Goal: Find specific page/section: Find specific page/section

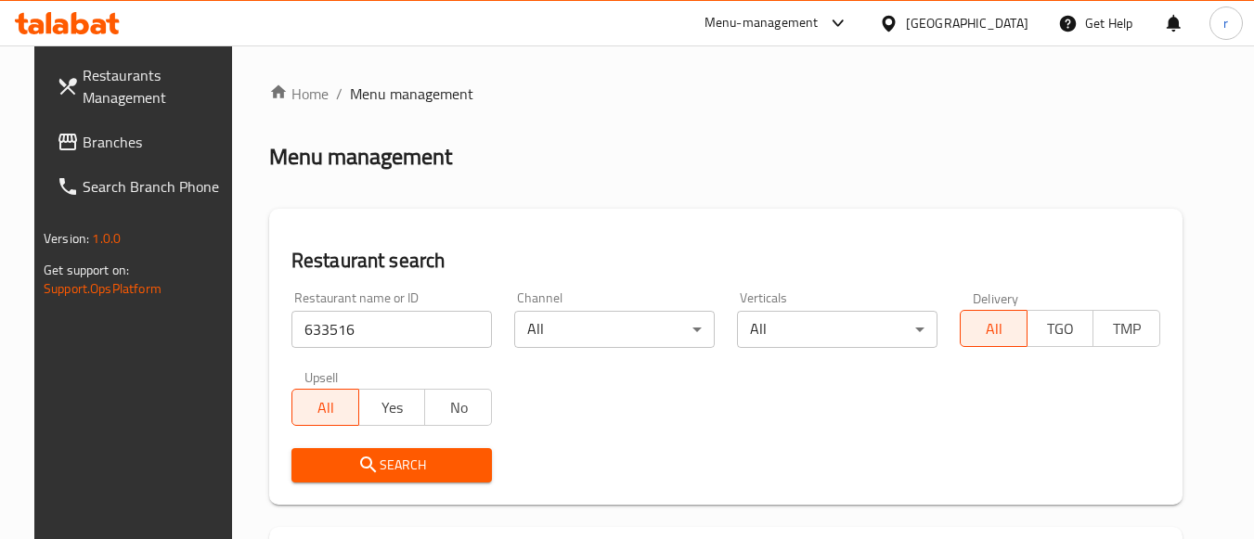
scroll to position [273, 0]
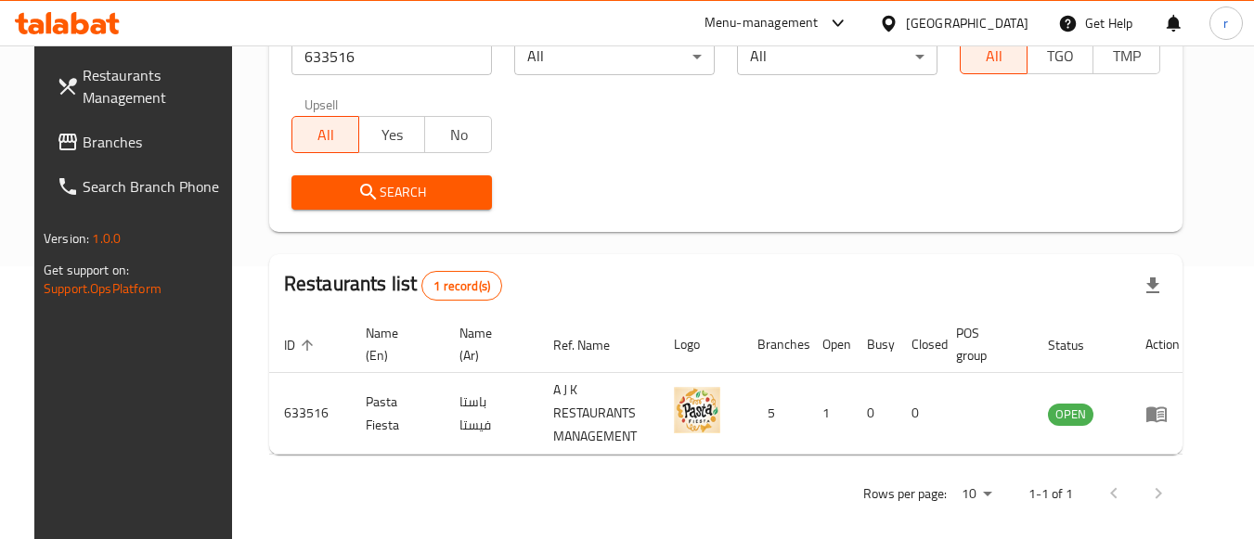
click at [981, 18] on div "[GEOGRAPHIC_DATA]" at bounding box center [967, 23] width 122 height 20
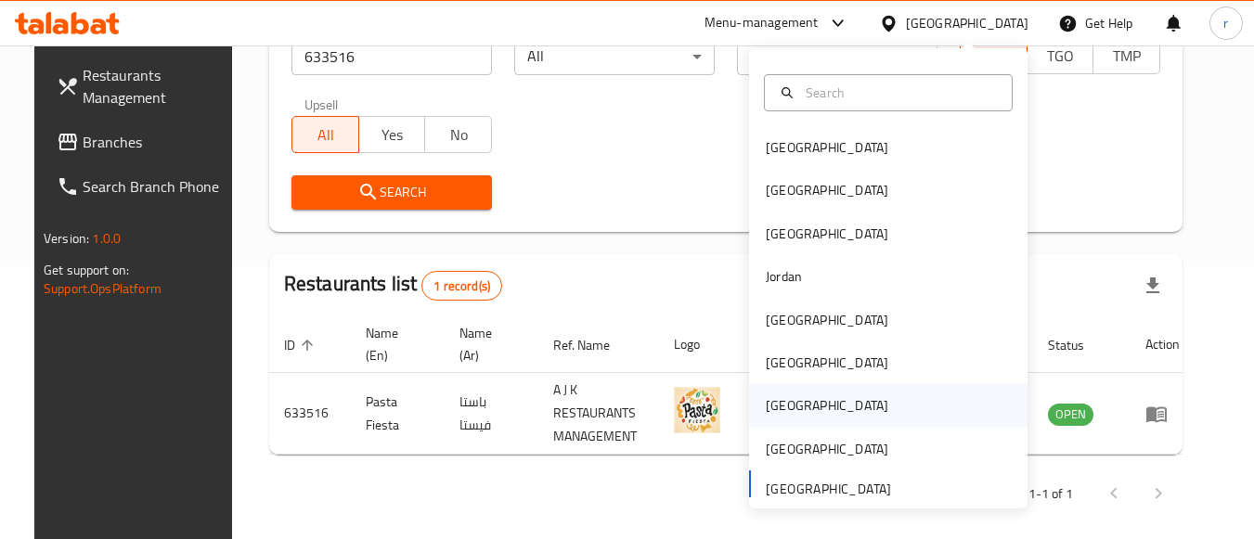
click at [782, 414] on div "[GEOGRAPHIC_DATA]" at bounding box center [827, 405] width 122 height 20
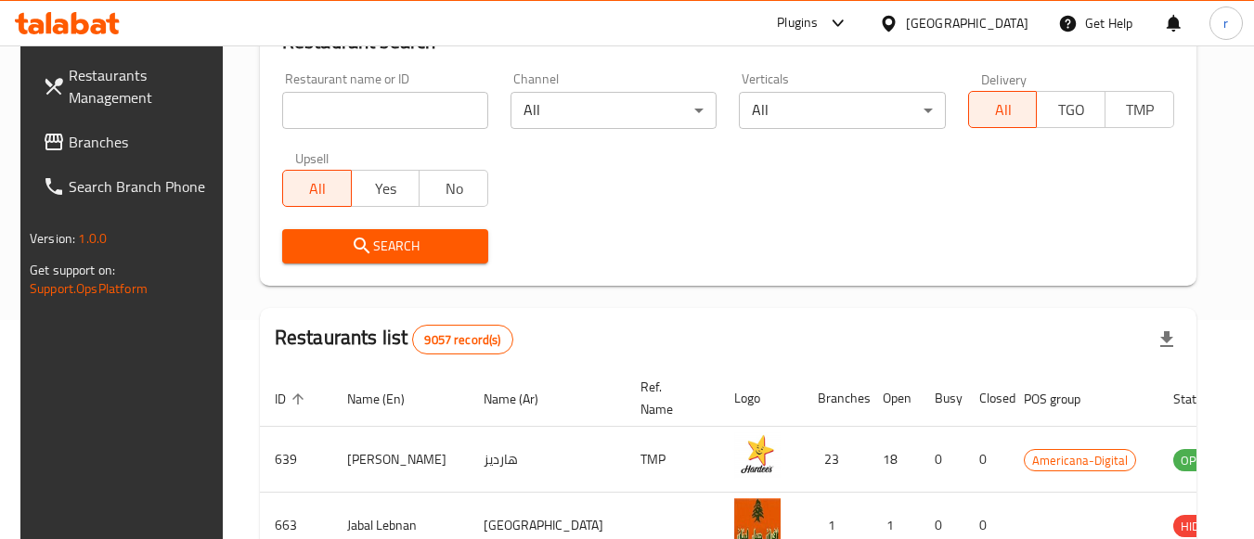
scroll to position [273, 0]
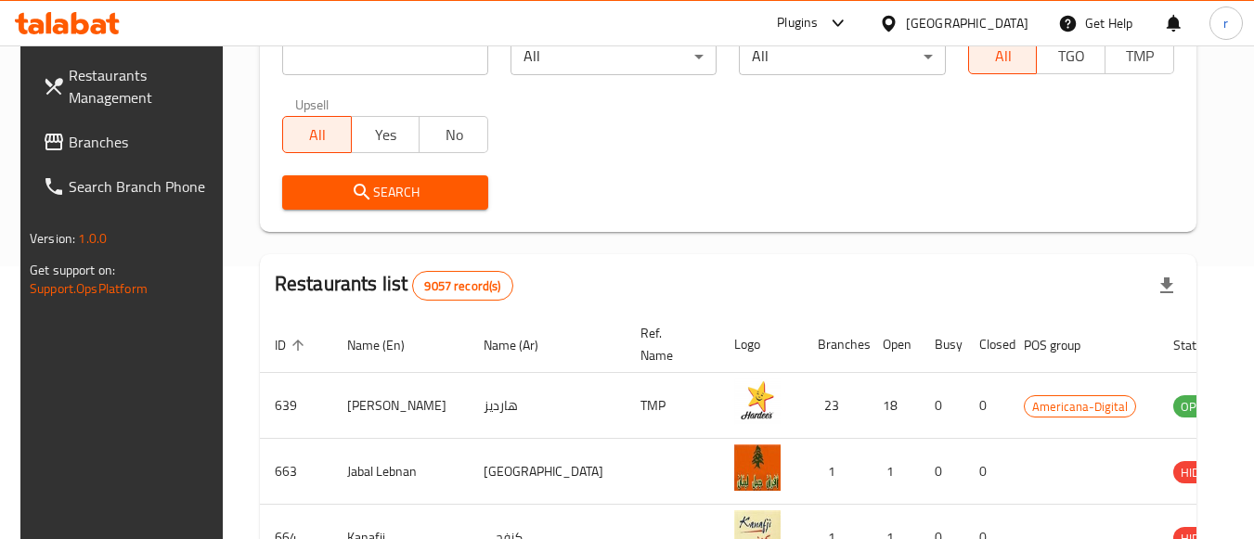
click at [104, 139] on span "Branches" at bounding box center [142, 142] width 147 height 22
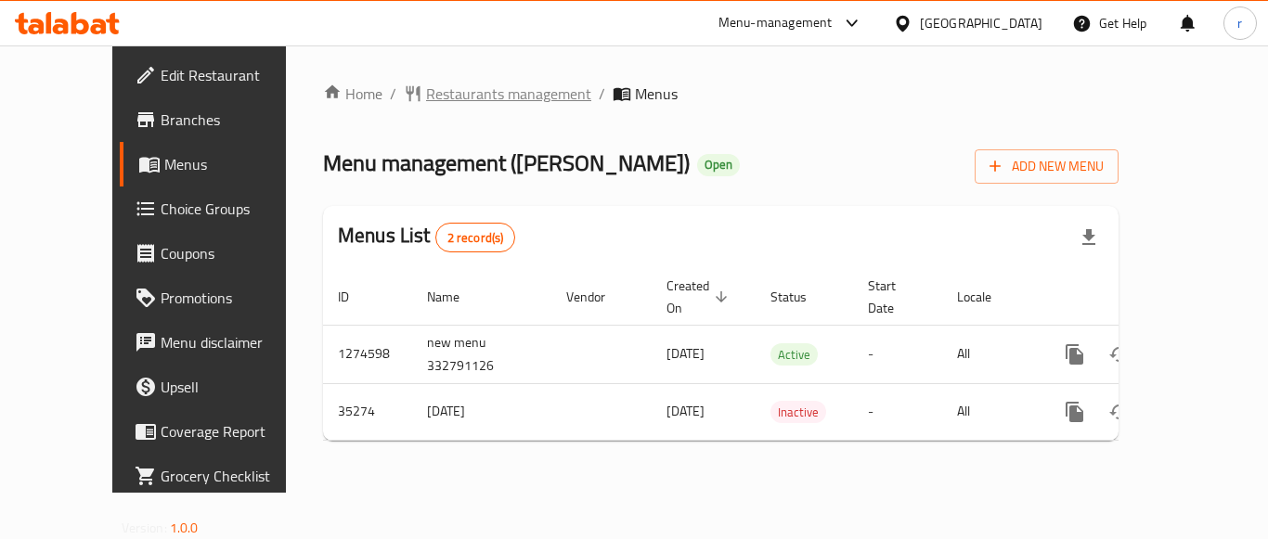
click at [431, 94] on span "Restaurants management" at bounding box center [508, 94] width 165 height 22
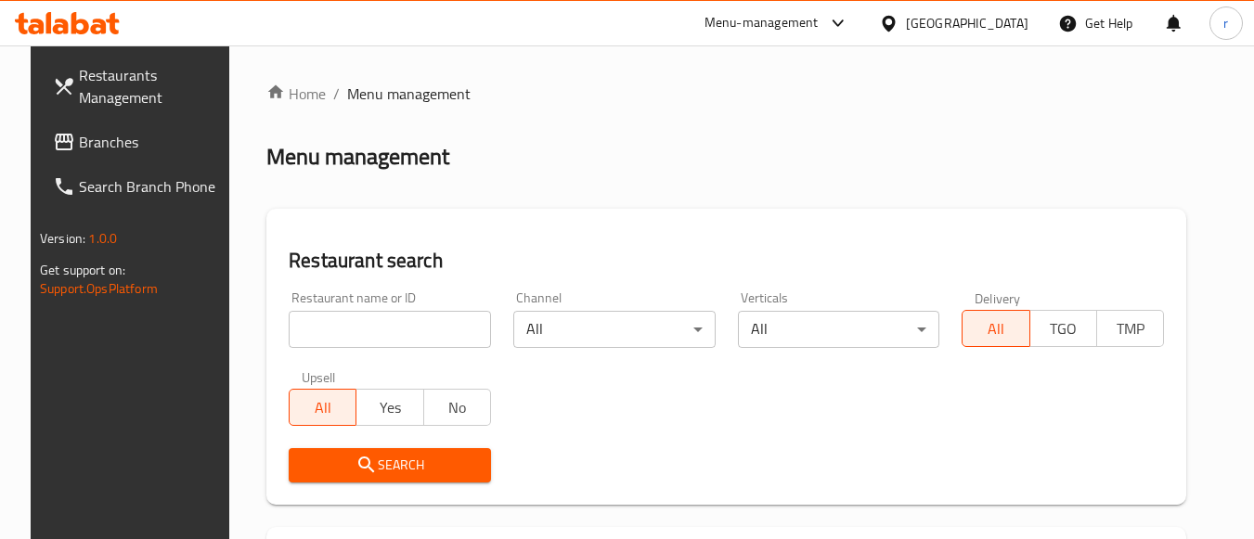
click at [335, 340] on div at bounding box center [627, 269] width 1254 height 539
click at [334, 340] on input "search" at bounding box center [390, 329] width 202 height 37
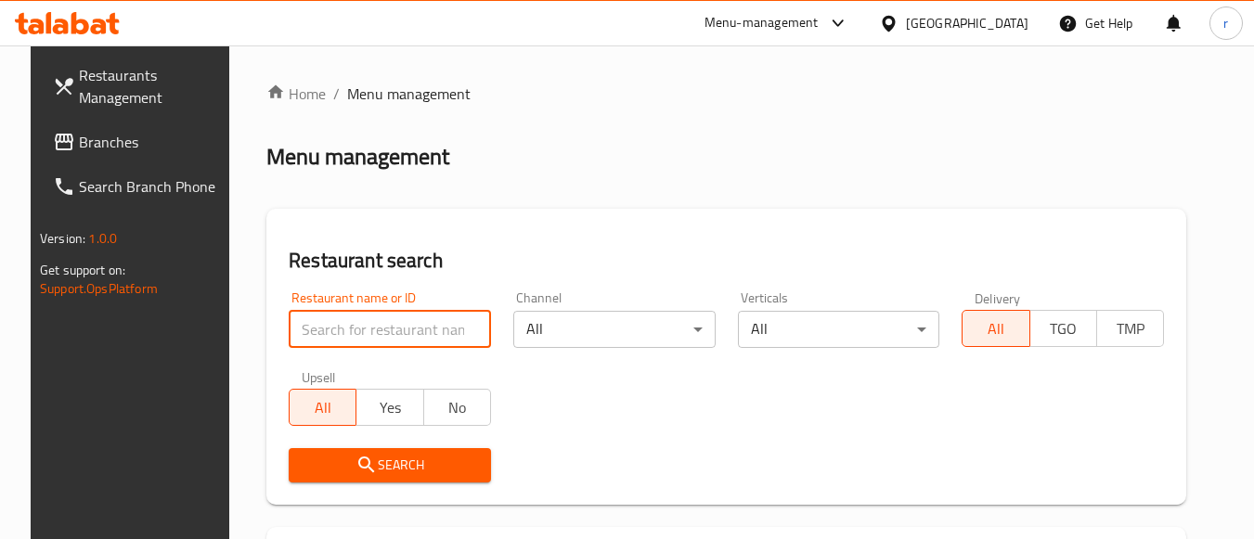
click at [334, 339] on input "search" at bounding box center [390, 329] width 202 height 37
paste input "18186"
type input "18186"
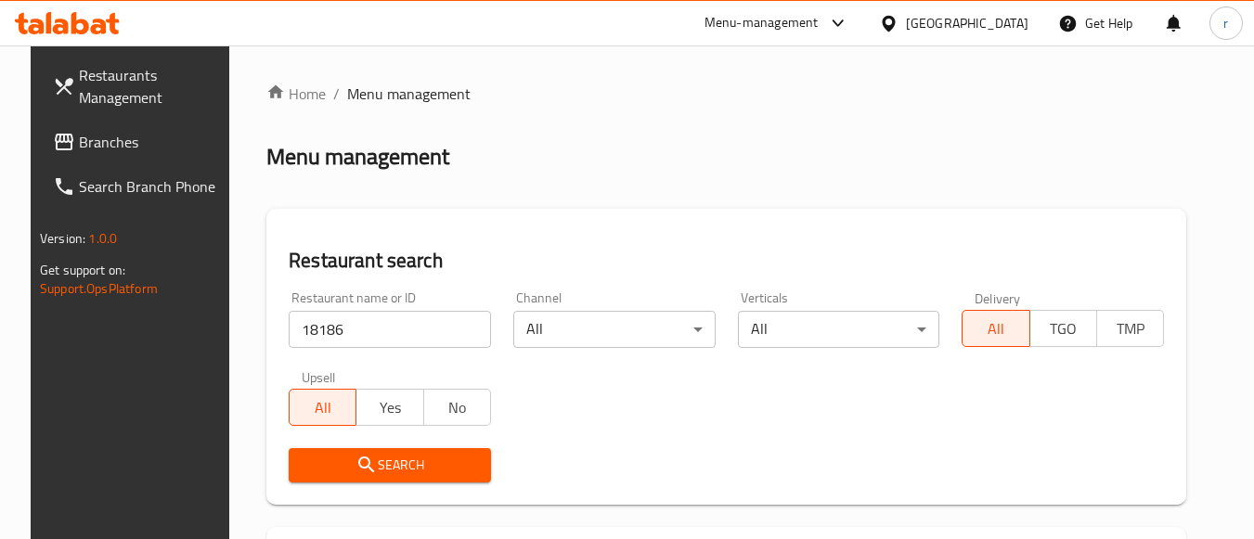
click at [355, 467] on icon "submit" at bounding box center [366, 465] width 22 height 22
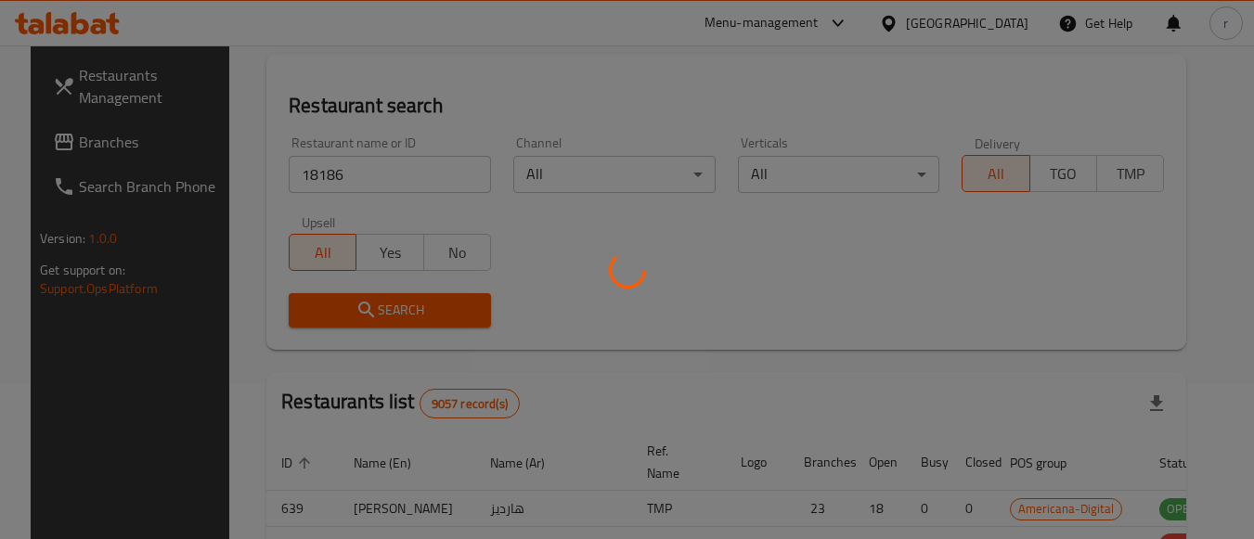
scroll to position [273, 0]
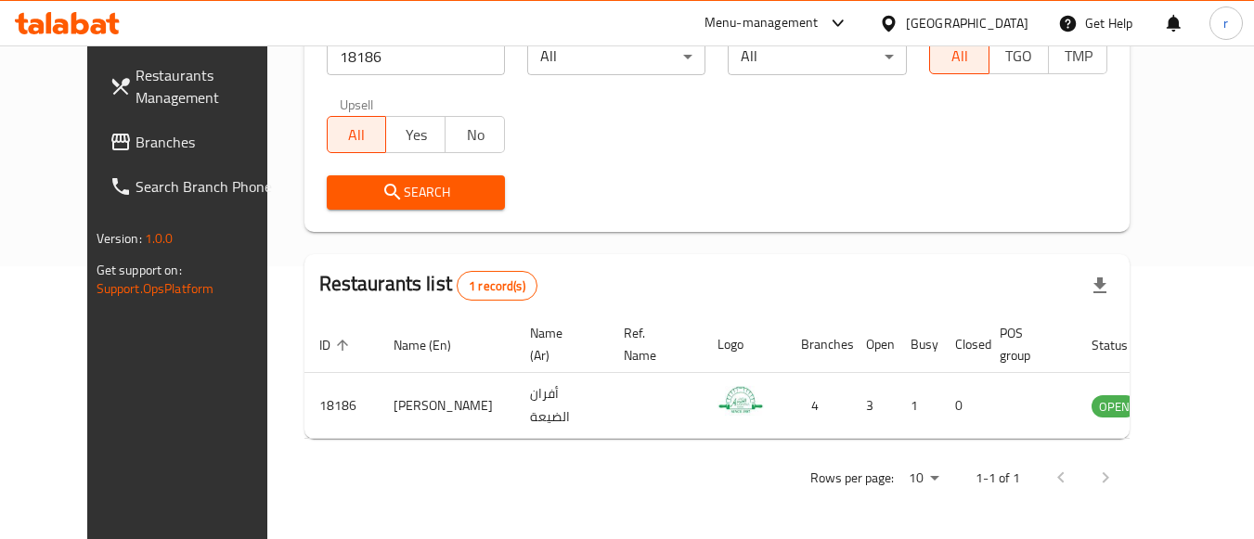
click at [1010, 24] on div "[GEOGRAPHIC_DATA]" at bounding box center [967, 23] width 122 height 20
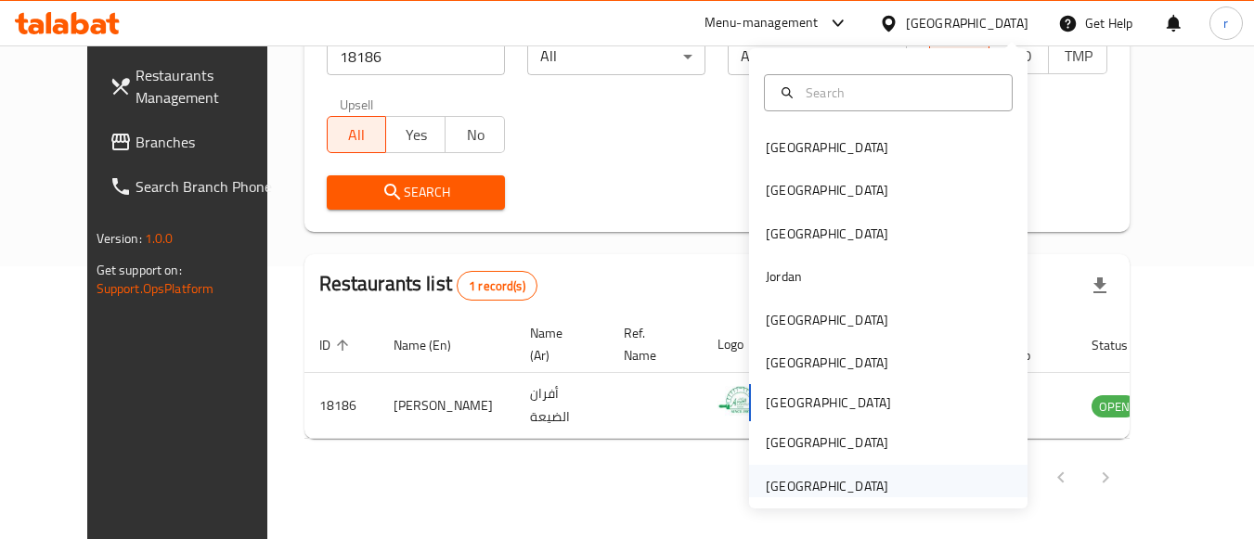
click at [809, 483] on div "[GEOGRAPHIC_DATA]" at bounding box center [827, 486] width 122 height 20
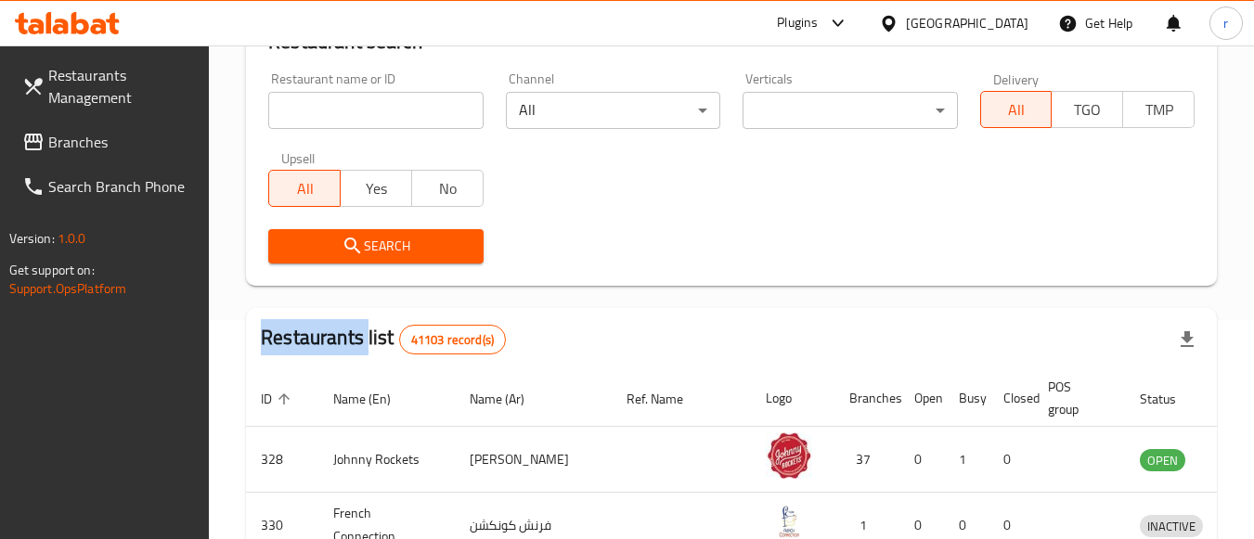
scroll to position [273, 0]
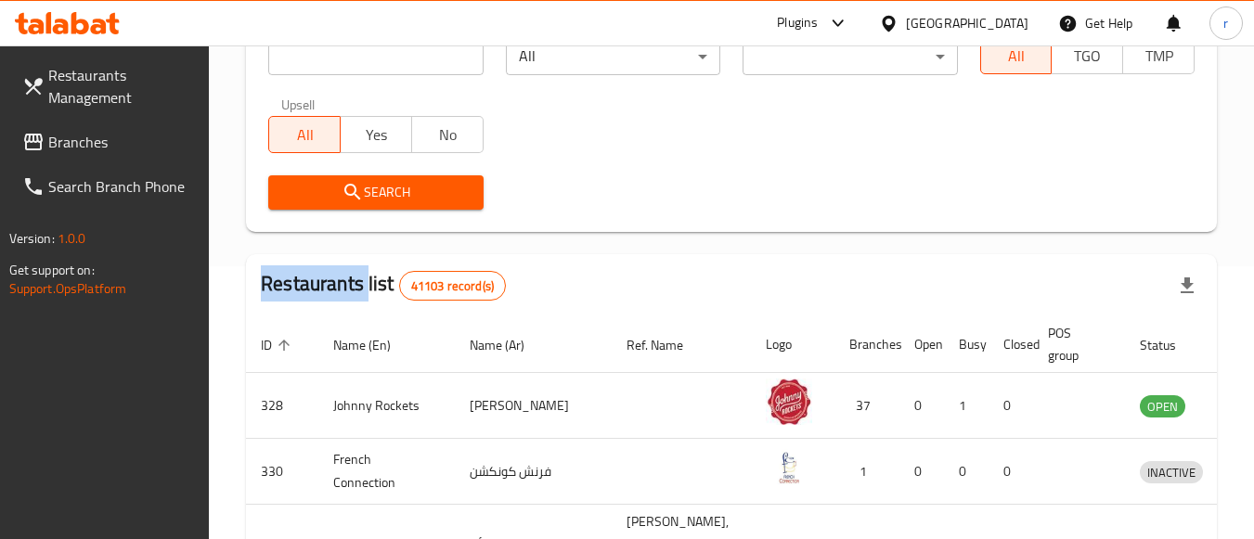
click at [73, 135] on span "Branches" at bounding box center [121, 142] width 147 height 22
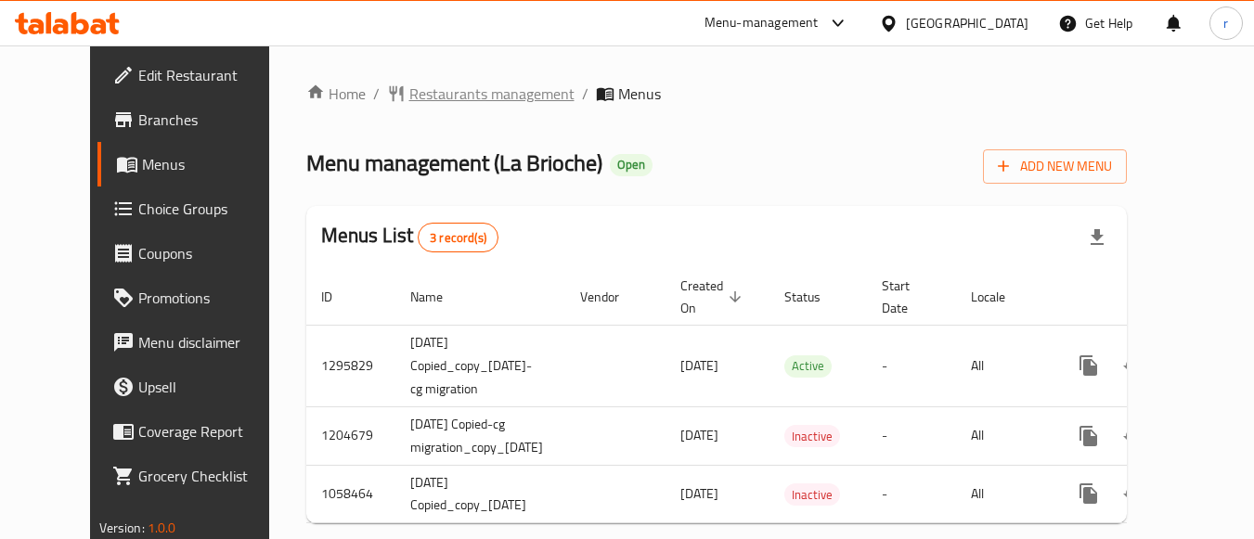
click at [409, 98] on span "Restaurants management" at bounding box center [491, 94] width 165 height 22
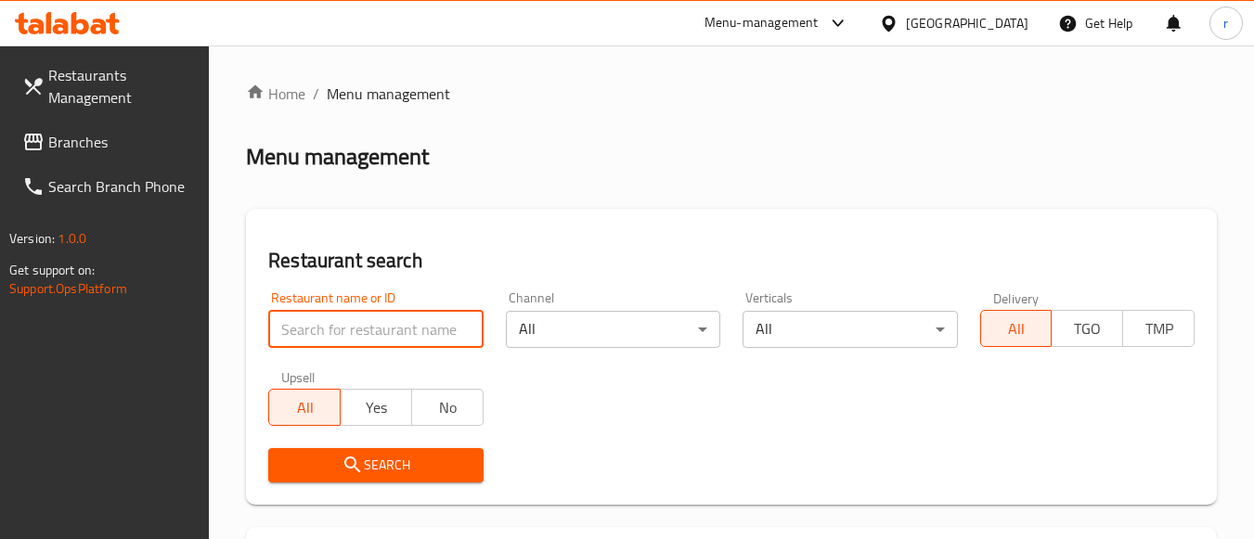
click at [369, 320] on input "search" at bounding box center [375, 329] width 214 height 37
paste input "8333"
type input "8333"
click at [555, 286] on div "Channel All ​" at bounding box center [613, 319] width 237 height 79
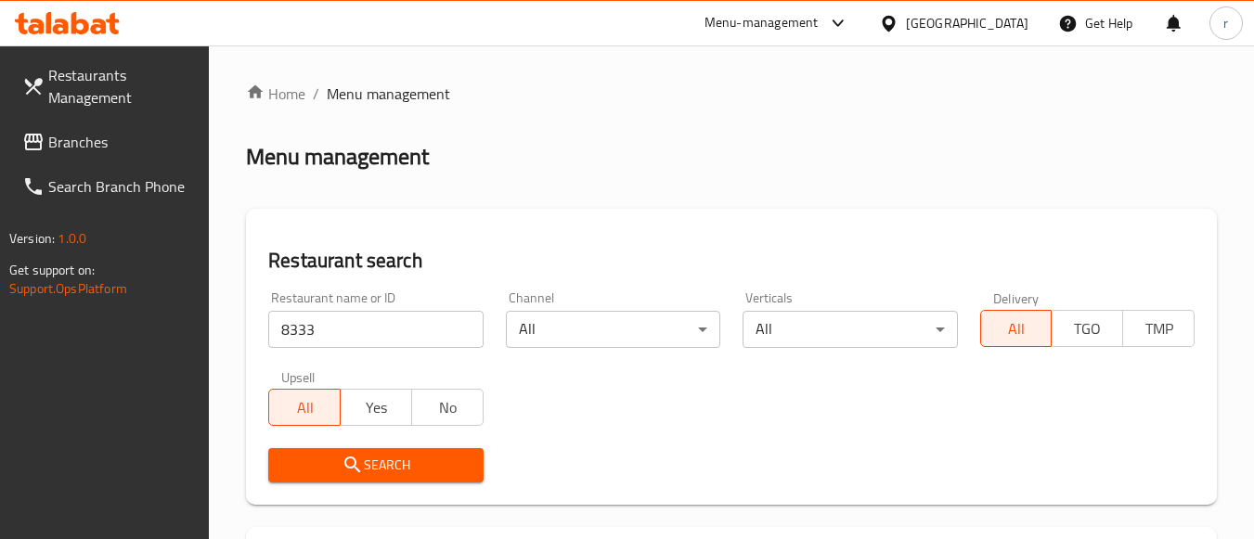
click at [332, 470] on span "Search" at bounding box center [375, 465] width 185 height 23
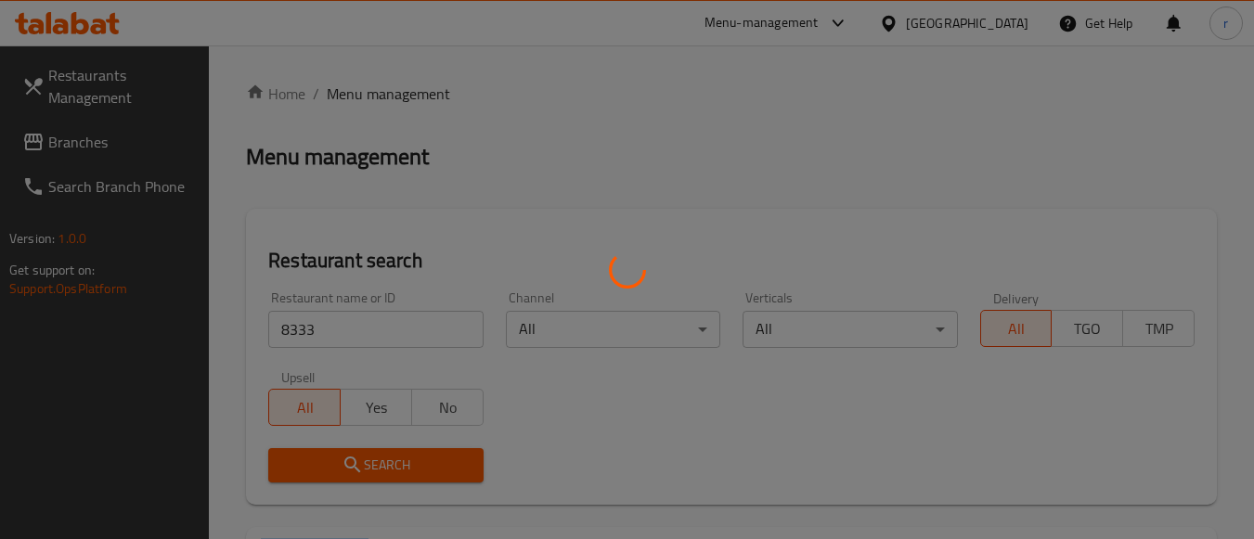
click at [332, 470] on div at bounding box center [627, 269] width 1254 height 539
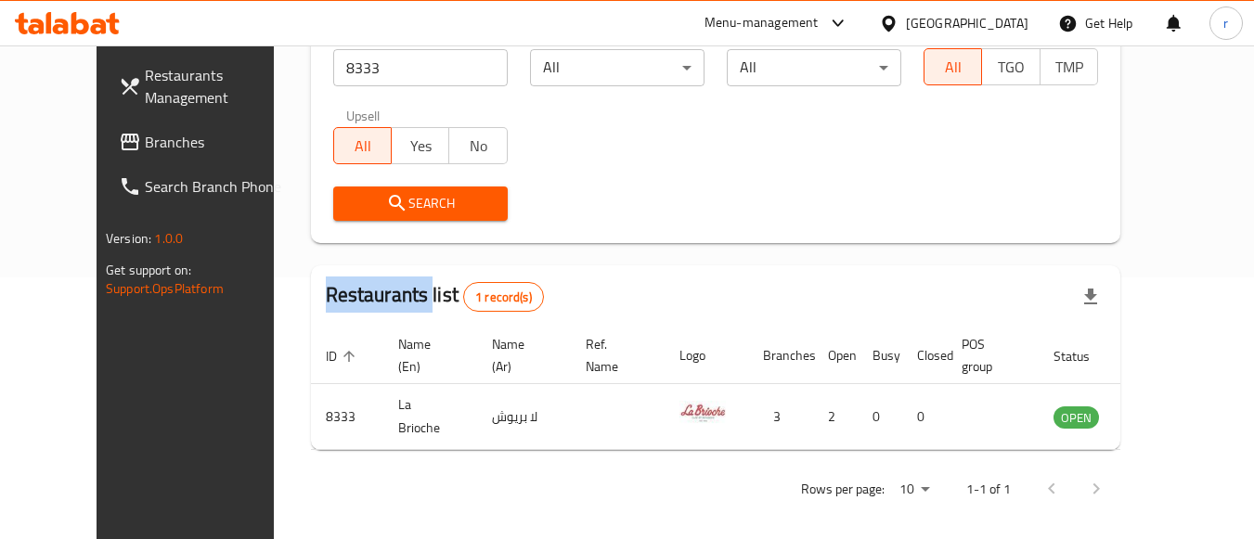
scroll to position [273, 0]
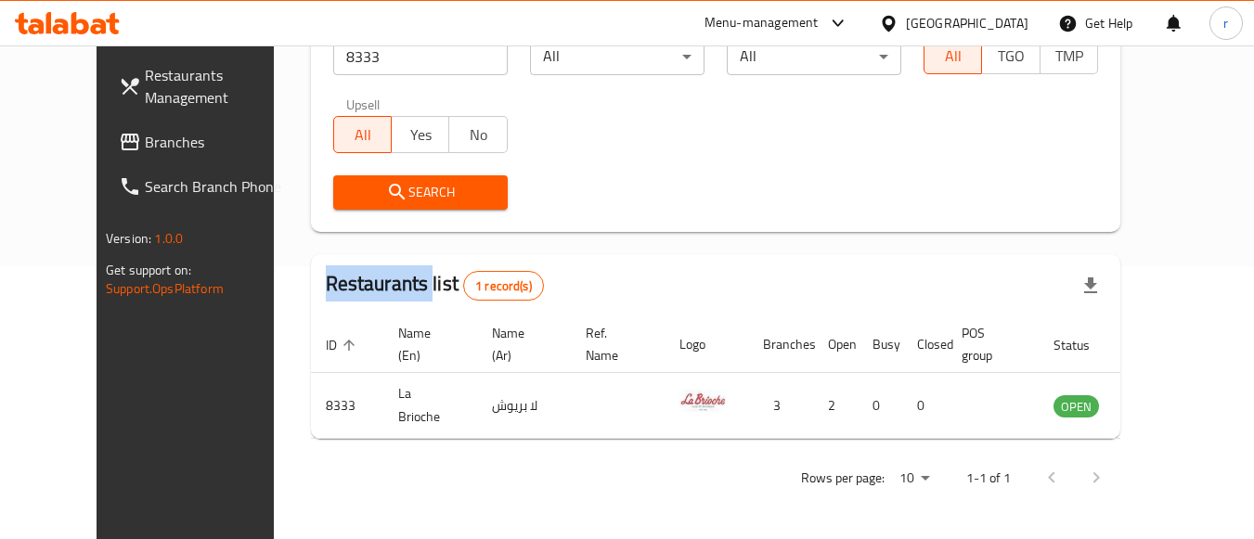
click at [126, 153] on link "Branches" at bounding box center [205, 142] width 202 height 45
click at [145, 151] on span "Branches" at bounding box center [218, 142] width 147 height 22
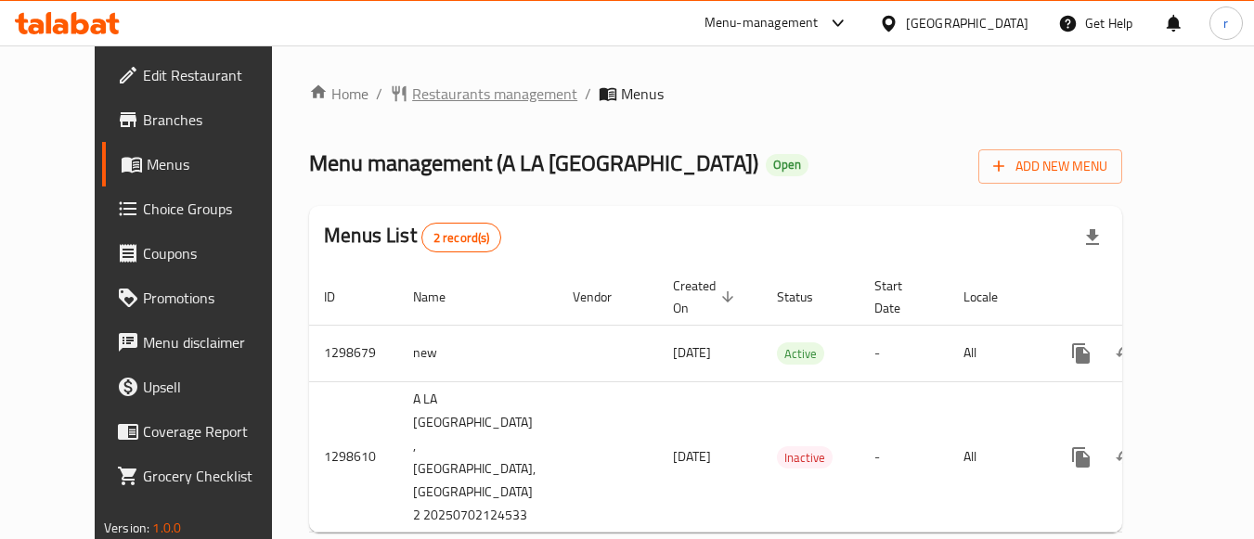
click at [453, 97] on span "Restaurants management" at bounding box center [494, 94] width 165 height 22
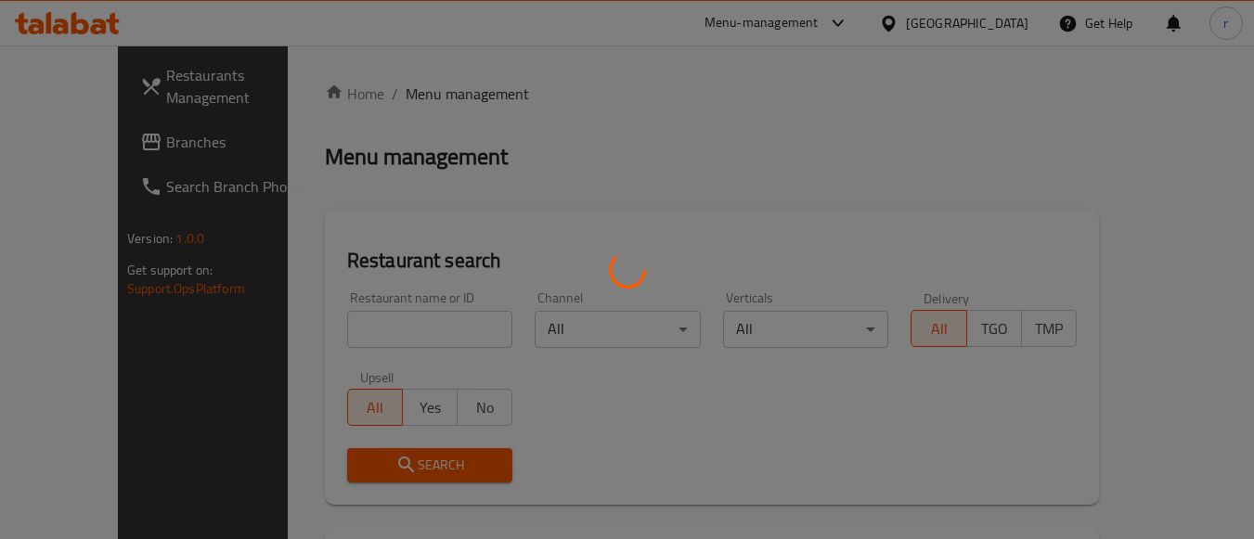
click at [394, 324] on div at bounding box center [627, 269] width 1254 height 539
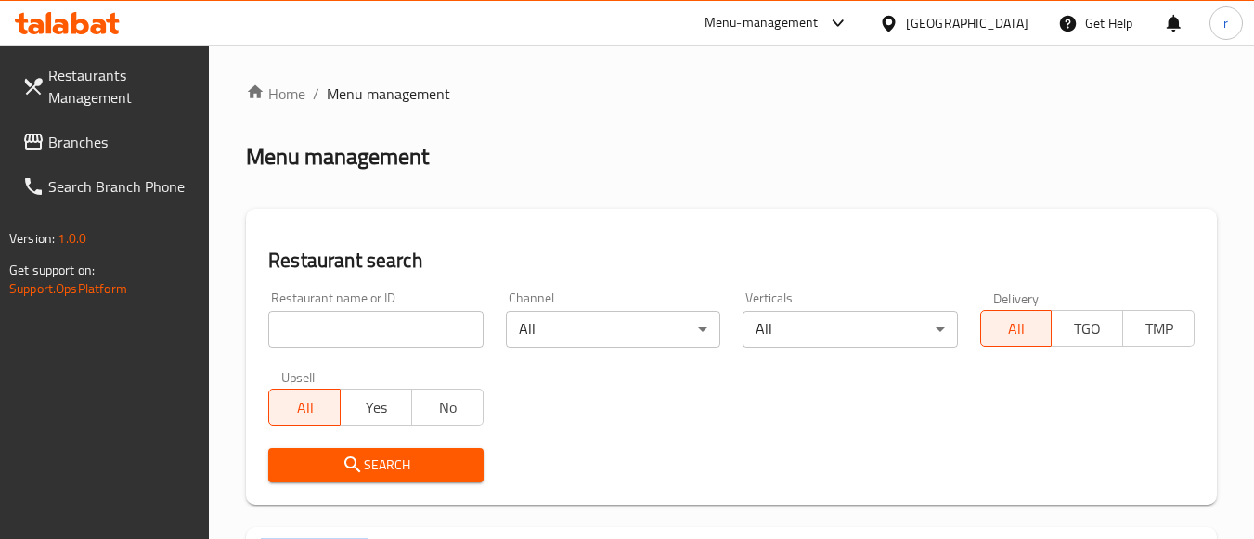
click at [394, 324] on div at bounding box center [627, 269] width 1254 height 539
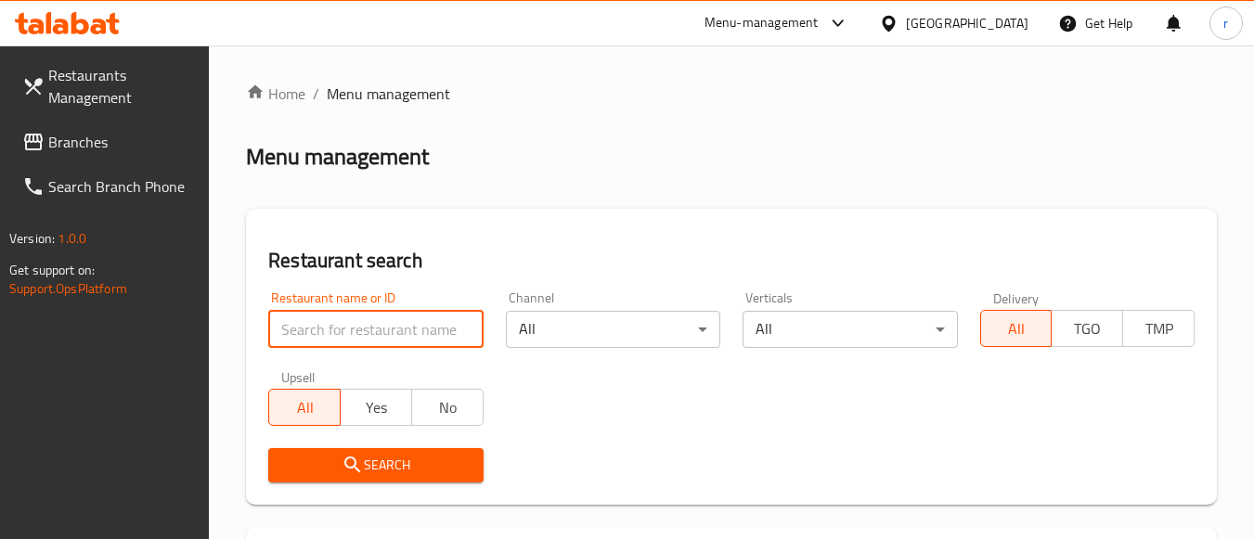
click at [394, 324] on input "search" at bounding box center [375, 329] width 214 height 37
paste input "701021"
type input "701021"
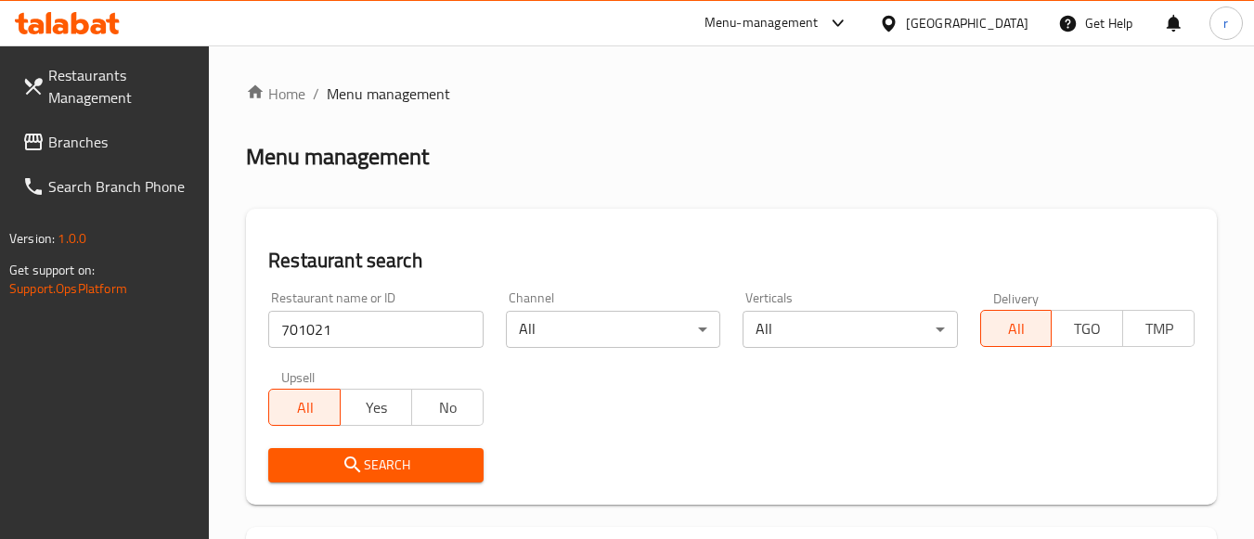
click at [357, 477] on button "Search" at bounding box center [375, 465] width 214 height 34
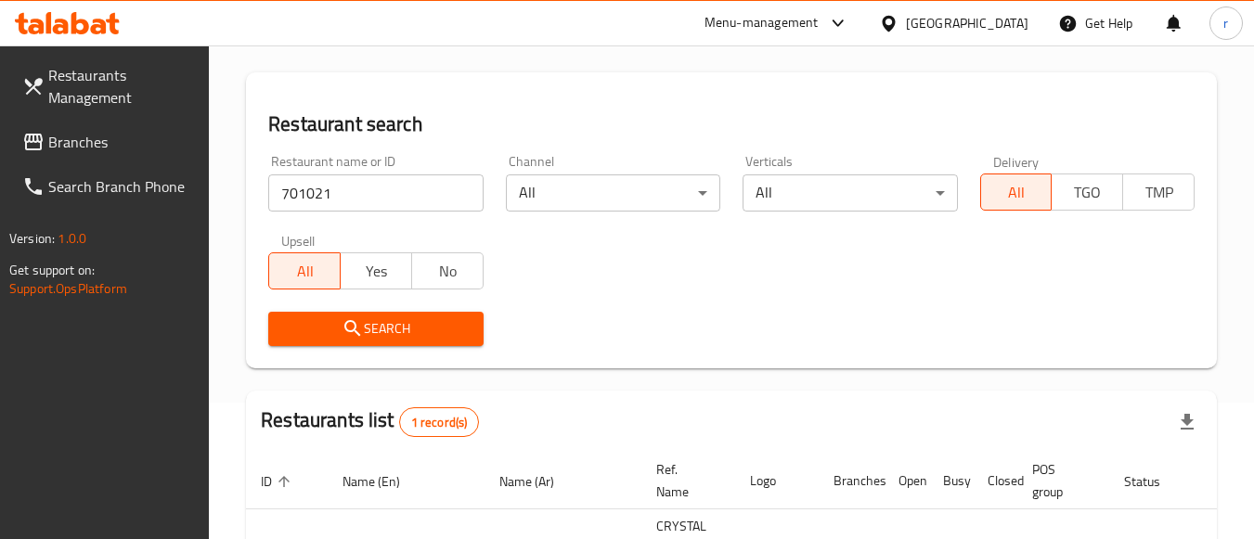
scroll to position [265, 0]
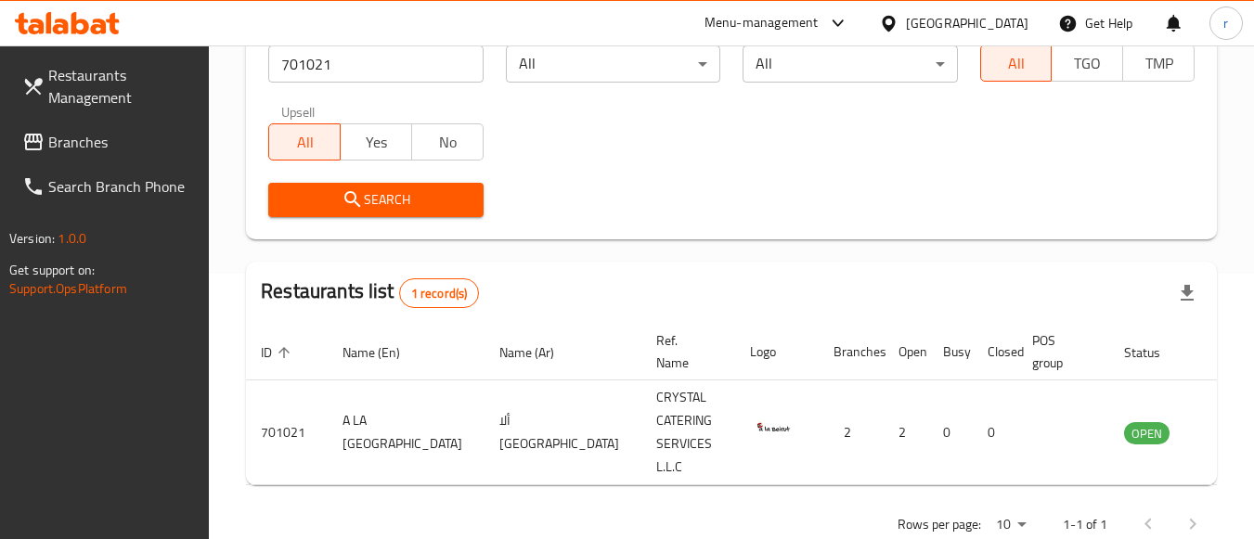
click at [999, 15] on div "[GEOGRAPHIC_DATA]" at bounding box center [967, 23] width 122 height 20
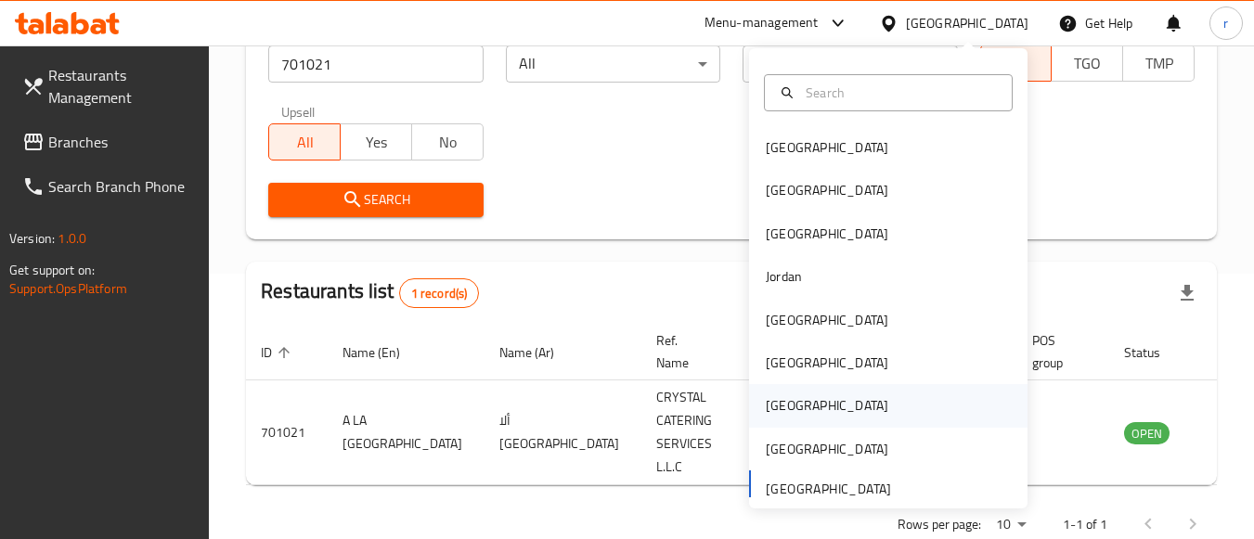
click at [794, 397] on div "[GEOGRAPHIC_DATA]" at bounding box center [827, 405] width 152 height 43
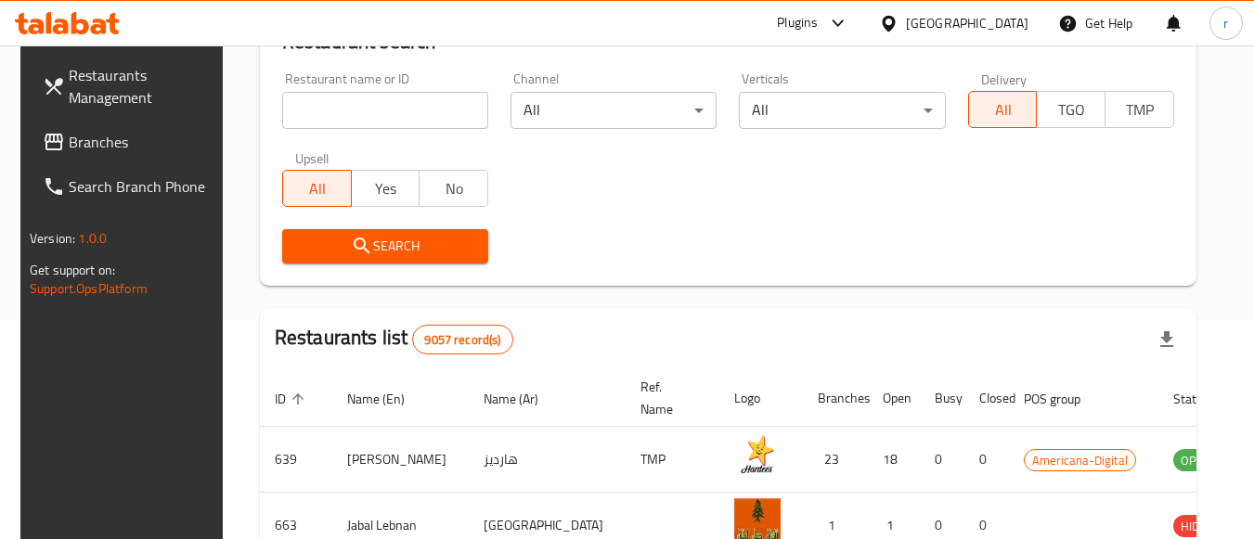
scroll to position [265, 0]
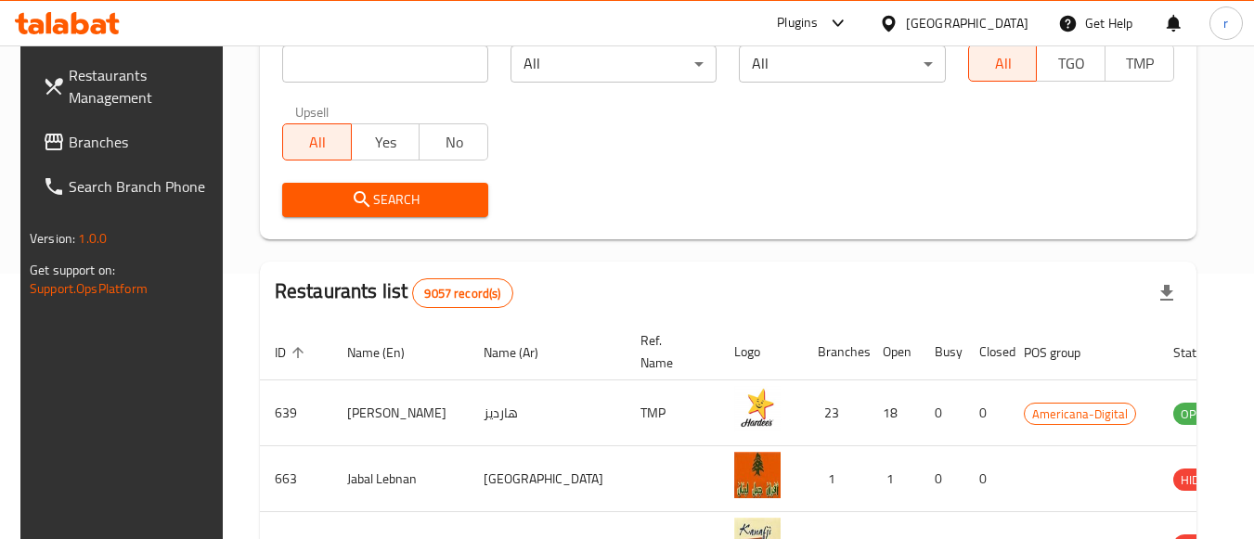
click at [100, 149] on span "Branches" at bounding box center [142, 142] width 147 height 22
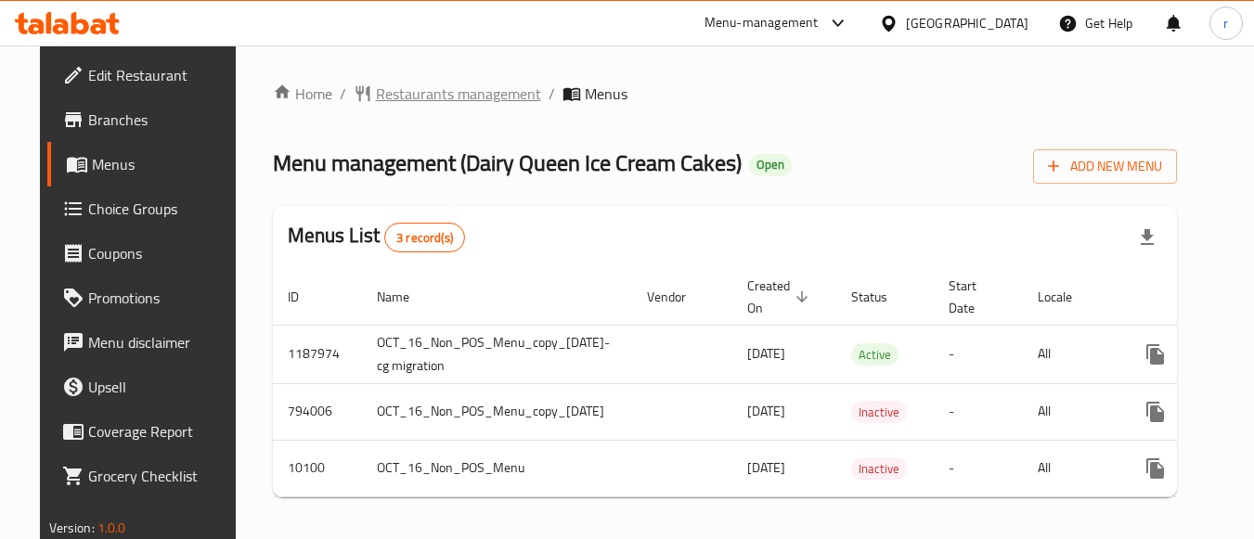
click at [456, 97] on span "Restaurants management" at bounding box center [458, 94] width 165 height 22
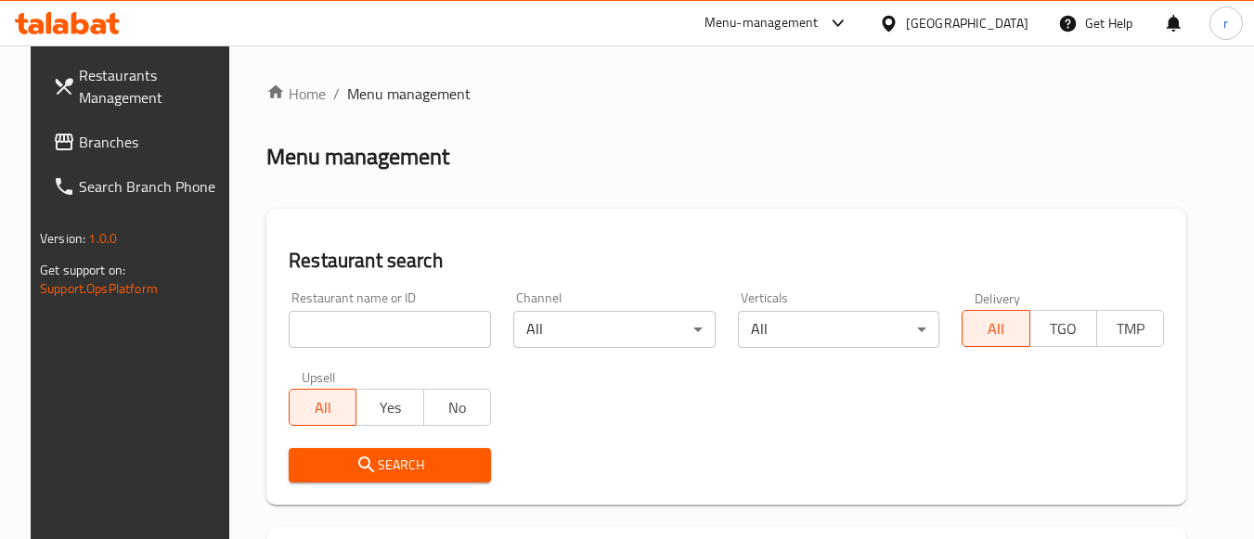
click at [407, 319] on div at bounding box center [627, 269] width 1254 height 539
click at [407, 319] on input "search" at bounding box center [390, 329] width 202 height 37
paste input "6042"
type input "6042"
click at [361, 457] on icon "submit" at bounding box center [366, 465] width 22 height 22
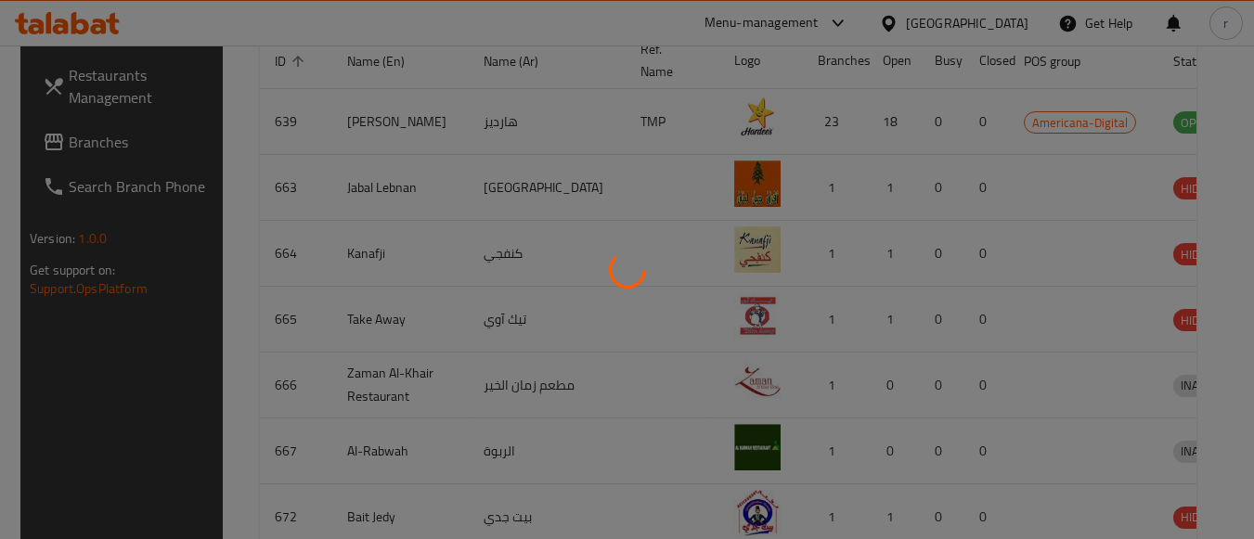
scroll to position [273, 0]
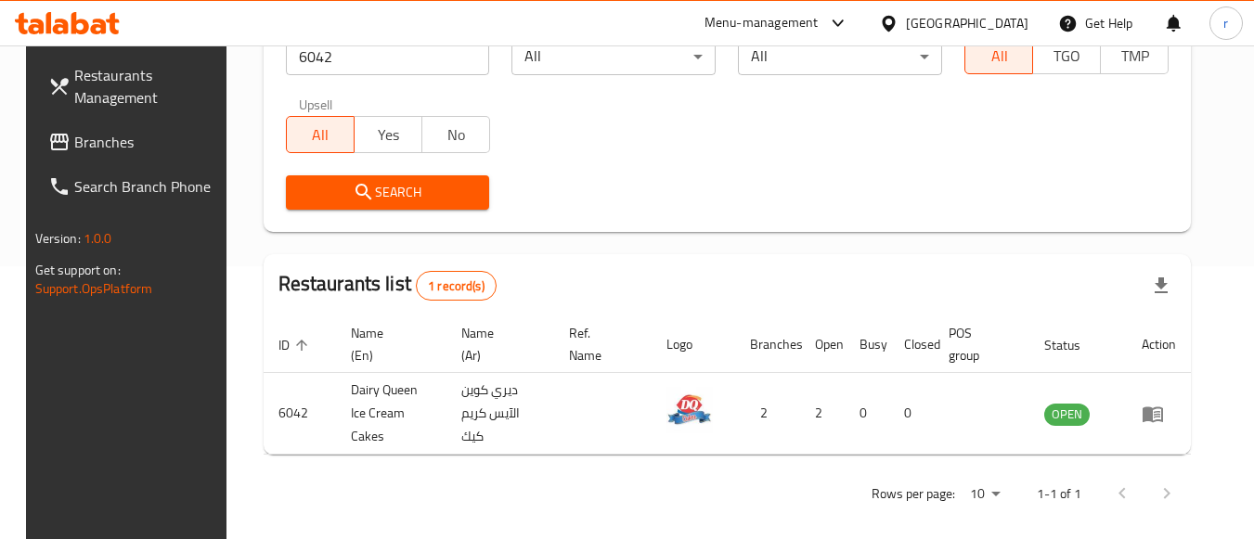
click at [1009, 31] on div "[GEOGRAPHIC_DATA]" at bounding box center [967, 23] width 122 height 20
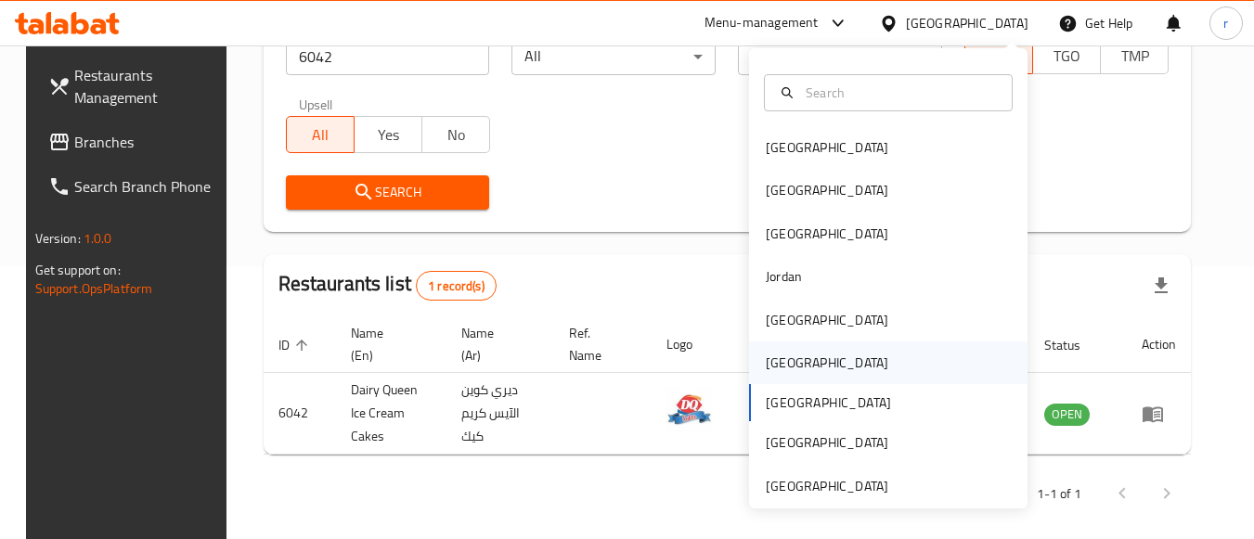
click at [780, 366] on div "[GEOGRAPHIC_DATA]" at bounding box center [827, 363] width 122 height 20
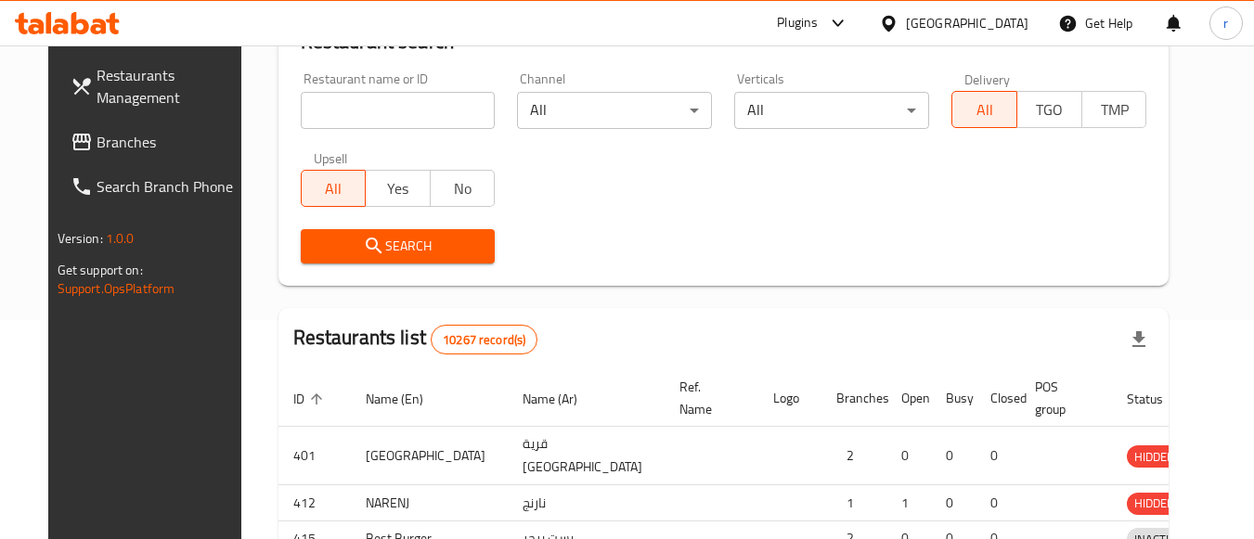
scroll to position [273, 0]
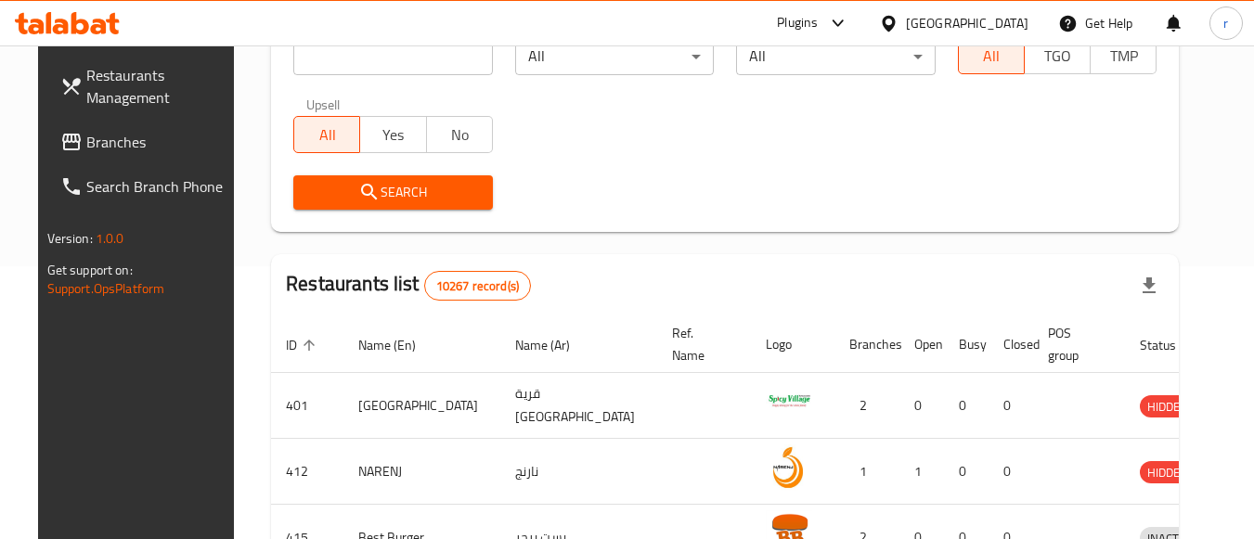
click at [87, 144] on span "Branches" at bounding box center [159, 142] width 147 height 22
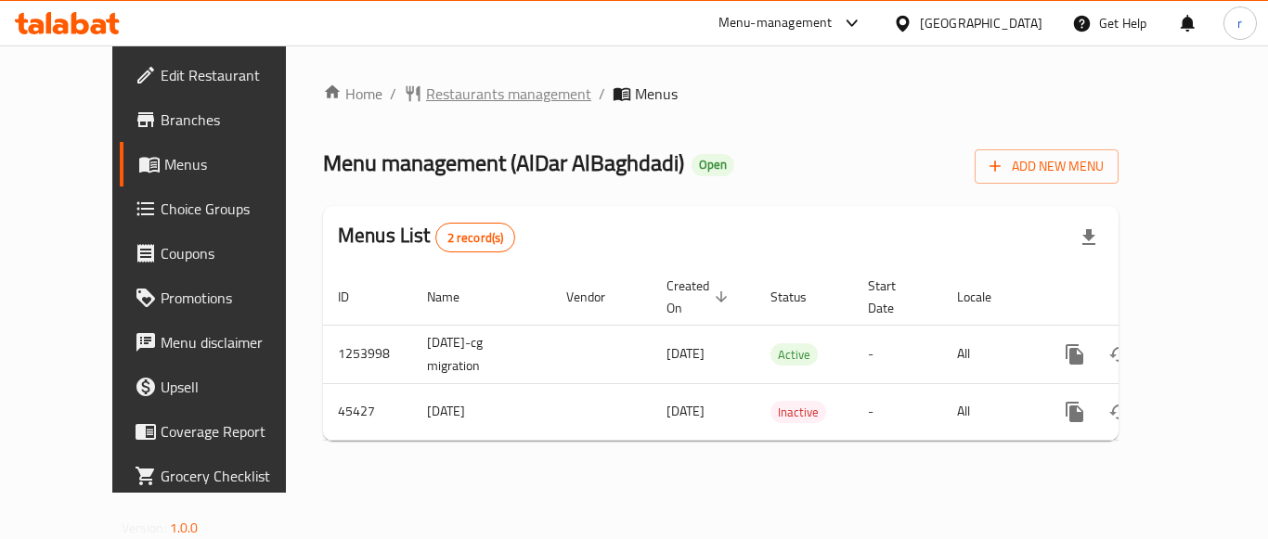
click at [453, 95] on span "Restaurants management" at bounding box center [508, 94] width 165 height 22
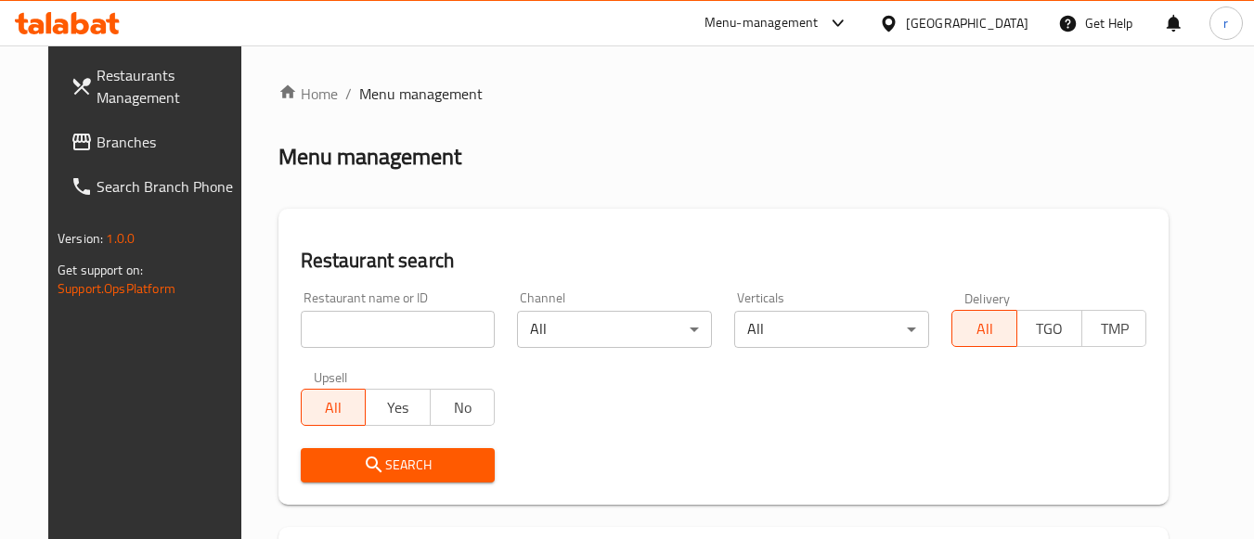
click at [367, 330] on div at bounding box center [627, 269] width 1254 height 539
click at [367, 330] on input "search" at bounding box center [398, 329] width 195 height 37
paste input "23129"
type input "23129"
click at [366, 461] on icon "submit" at bounding box center [374, 465] width 16 height 16
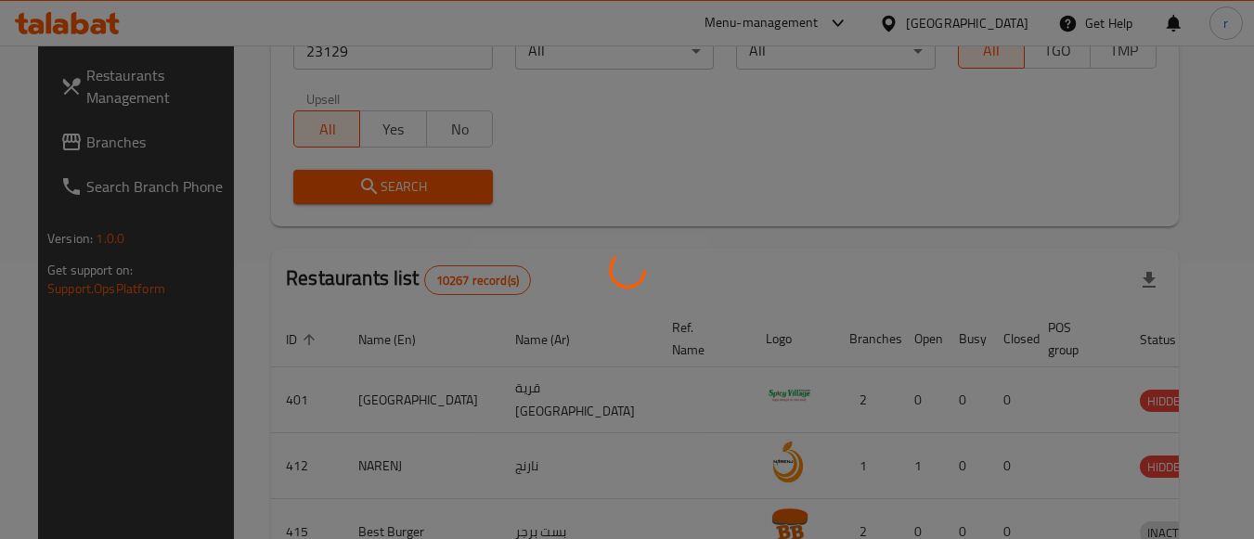
scroll to position [273, 0]
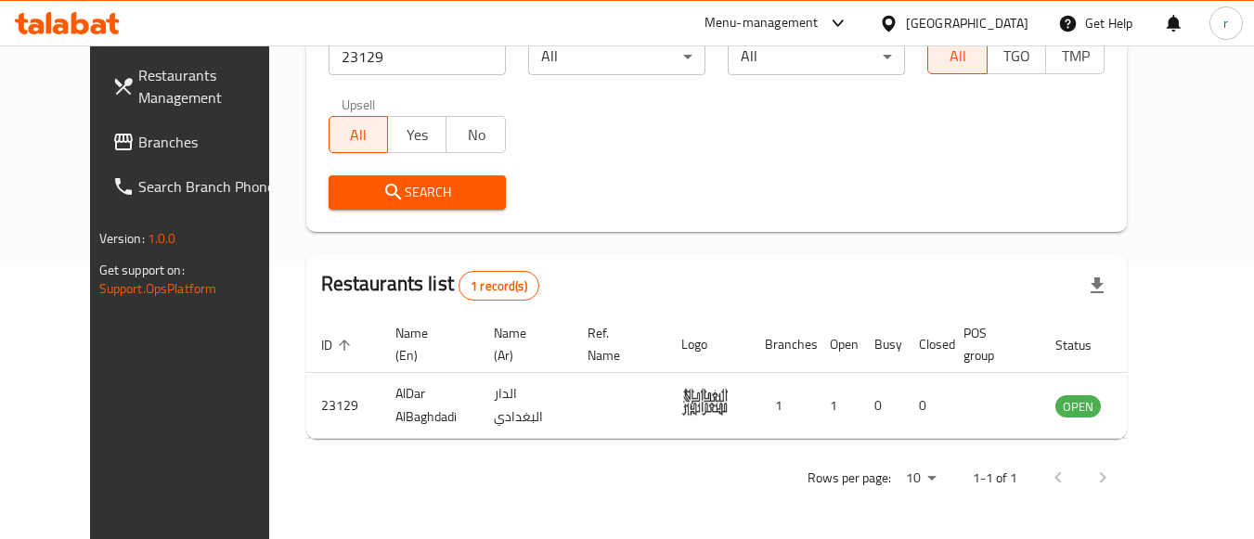
click at [906, 17] on div at bounding box center [892, 23] width 27 height 20
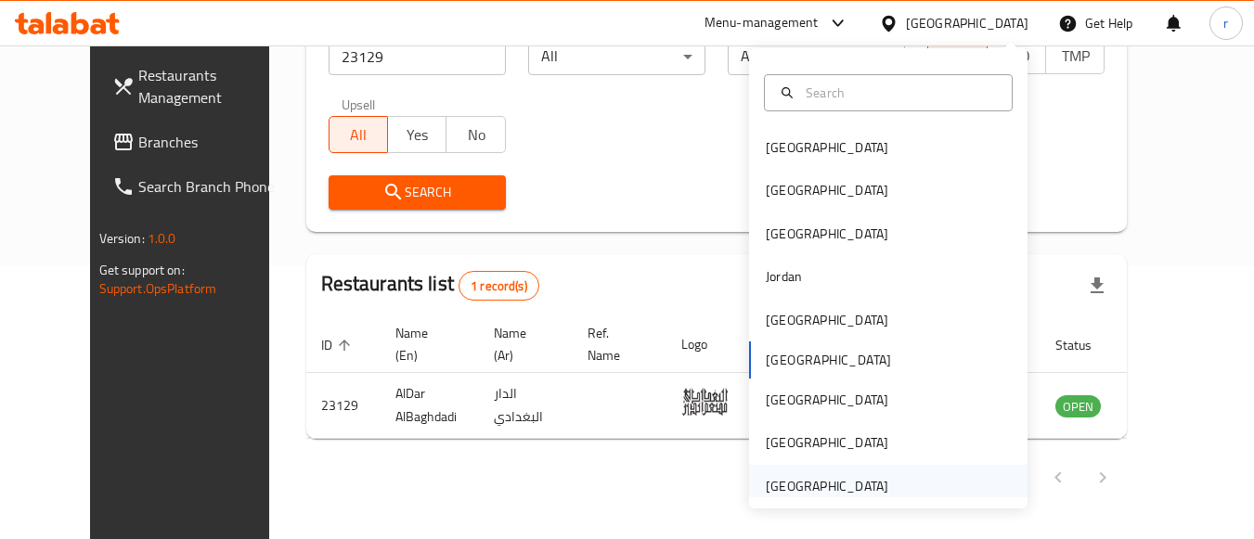
click at [820, 488] on div "[GEOGRAPHIC_DATA]" at bounding box center [827, 486] width 122 height 20
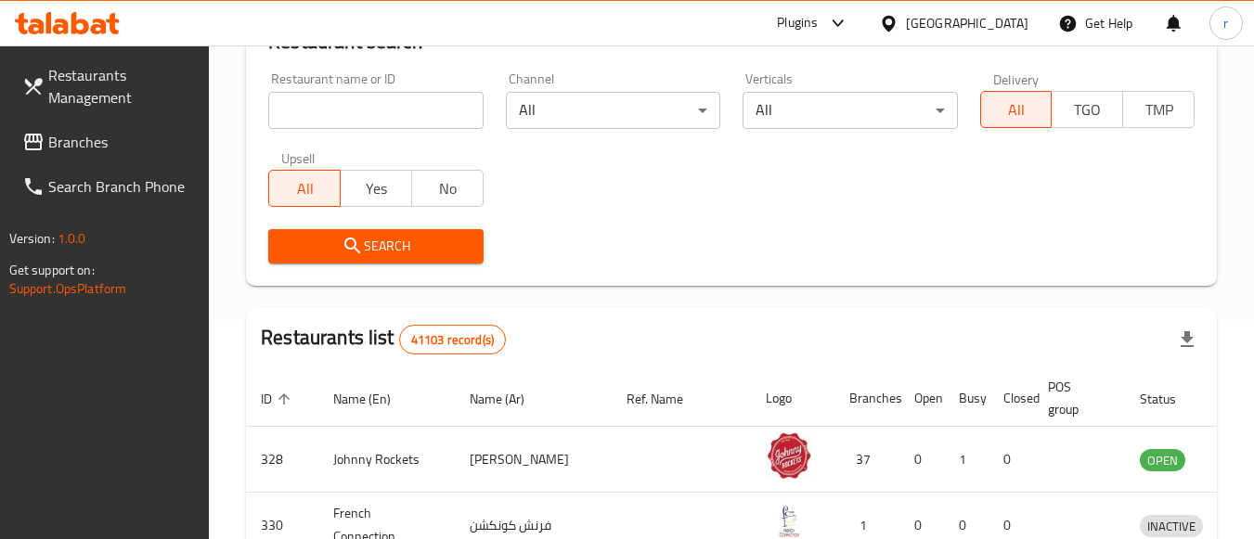
scroll to position [273, 0]
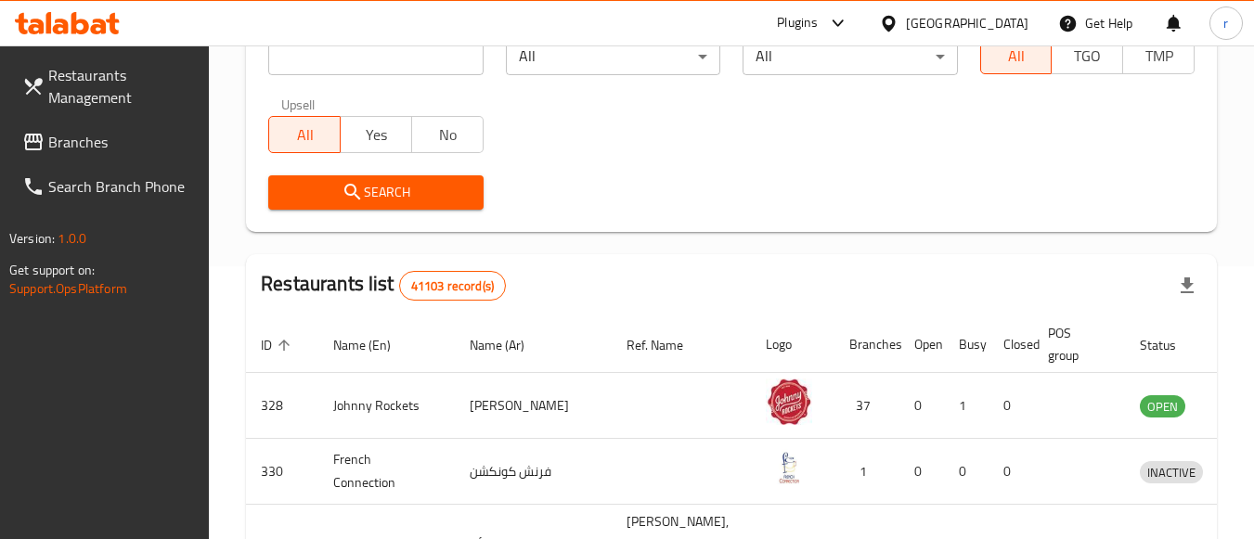
click at [84, 133] on span "Branches" at bounding box center [121, 142] width 147 height 22
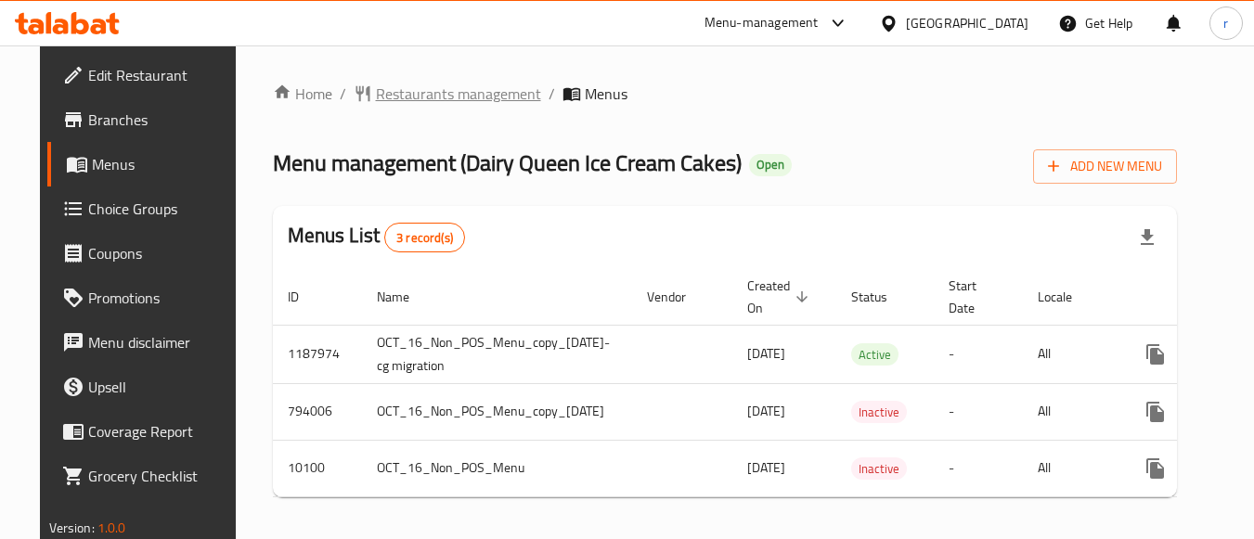
click at [413, 100] on span "Restaurants management" at bounding box center [458, 94] width 165 height 22
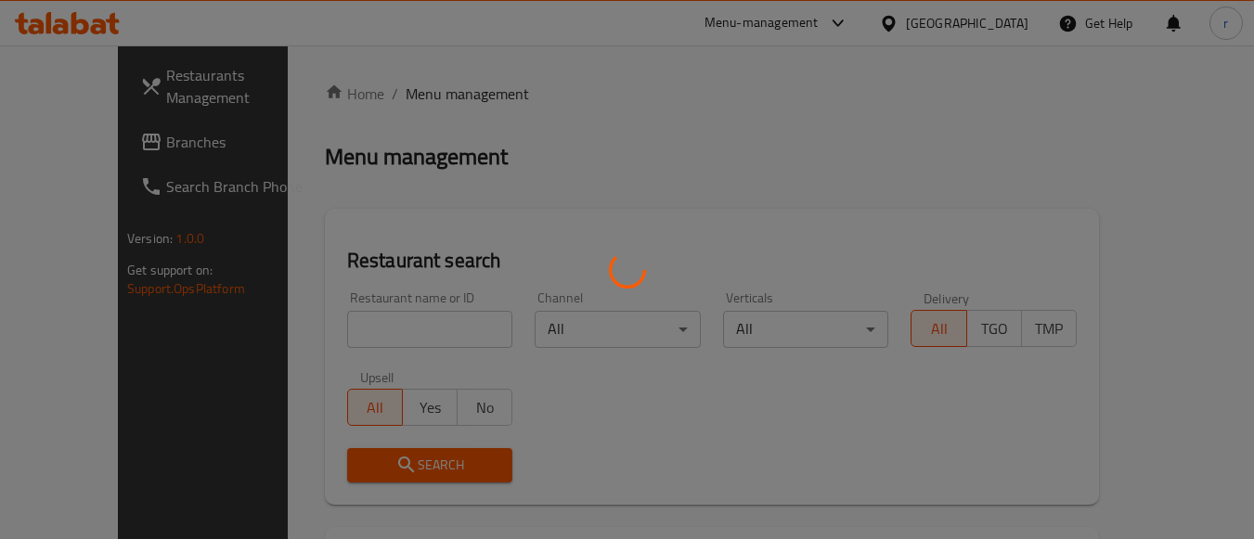
click at [452, 311] on div at bounding box center [627, 269] width 1254 height 539
click at [453, 310] on div at bounding box center [627, 269] width 1254 height 539
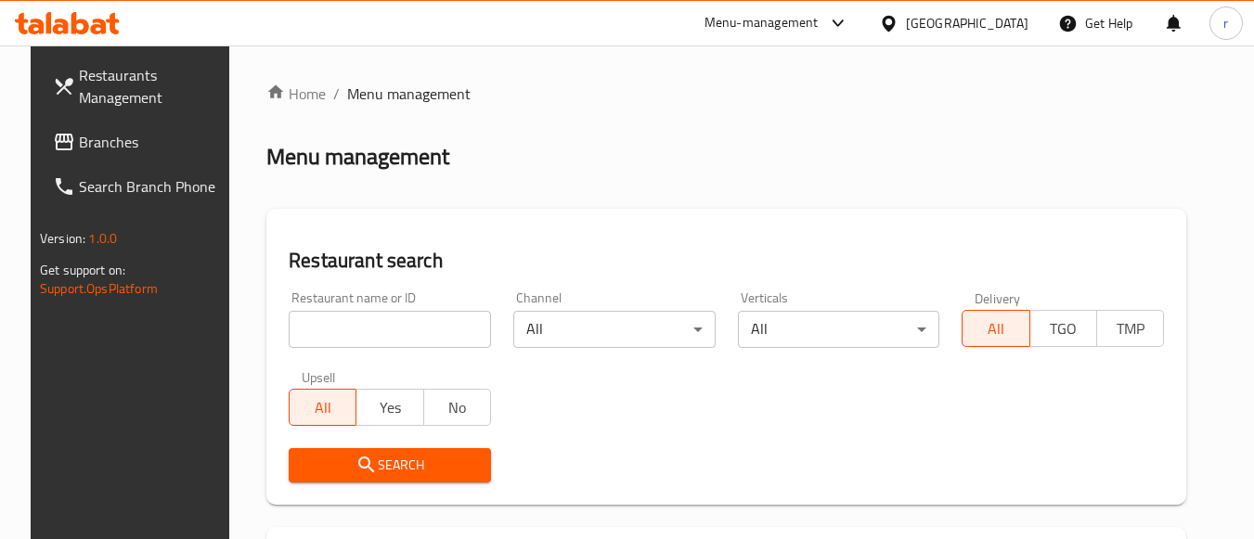
click at [453, 311] on input "search" at bounding box center [390, 329] width 202 height 37
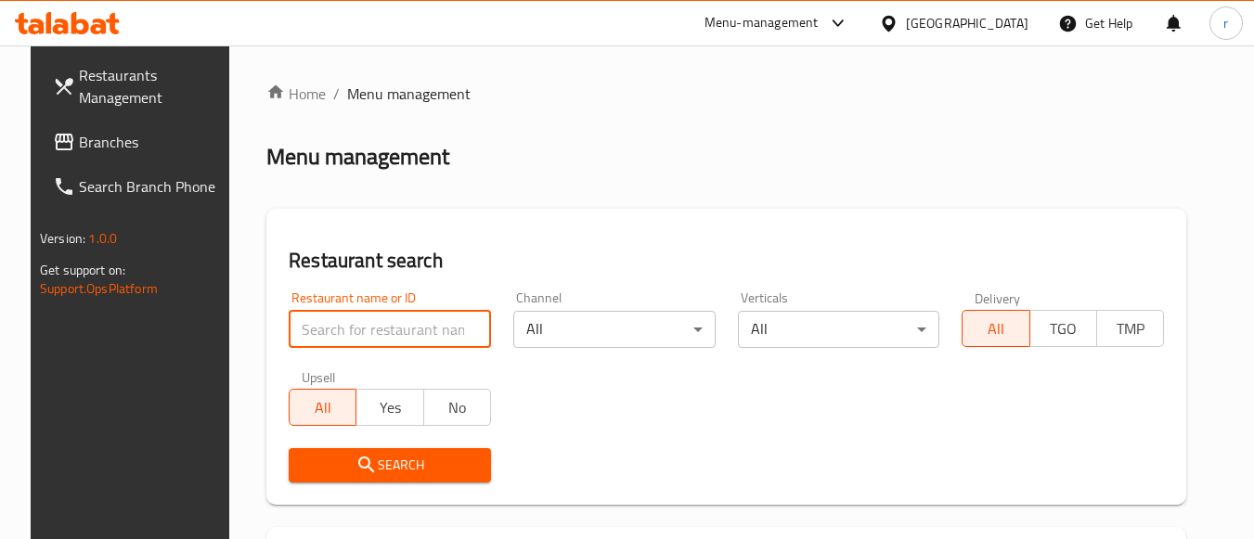
click at [452, 311] on input "search" at bounding box center [390, 329] width 202 height 37
paste input "6042"
type input "6042"
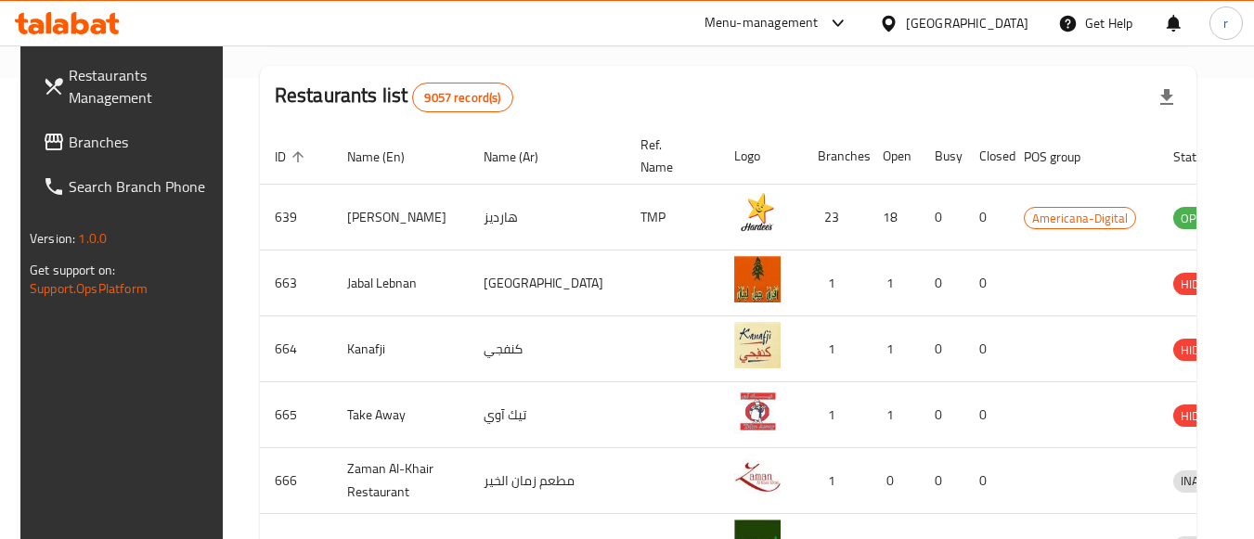
scroll to position [371, 0]
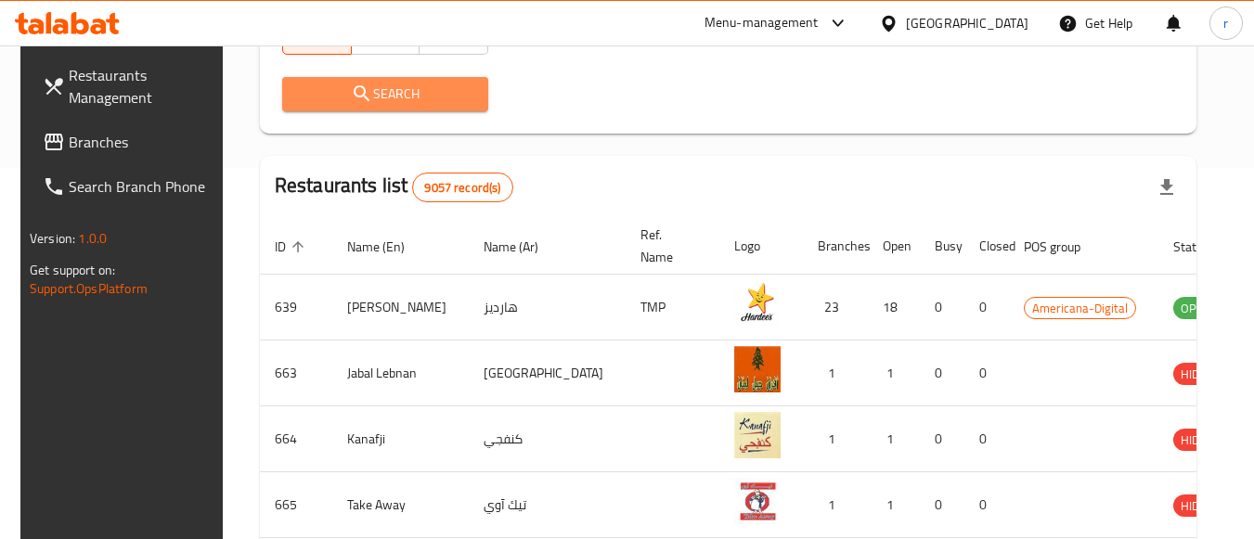
click at [408, 84] on span "Search" at bounding box center [385, 94] width 176 height 23
click at [408, 84] on div at bounding box center [627, 269] width 1254 height 539
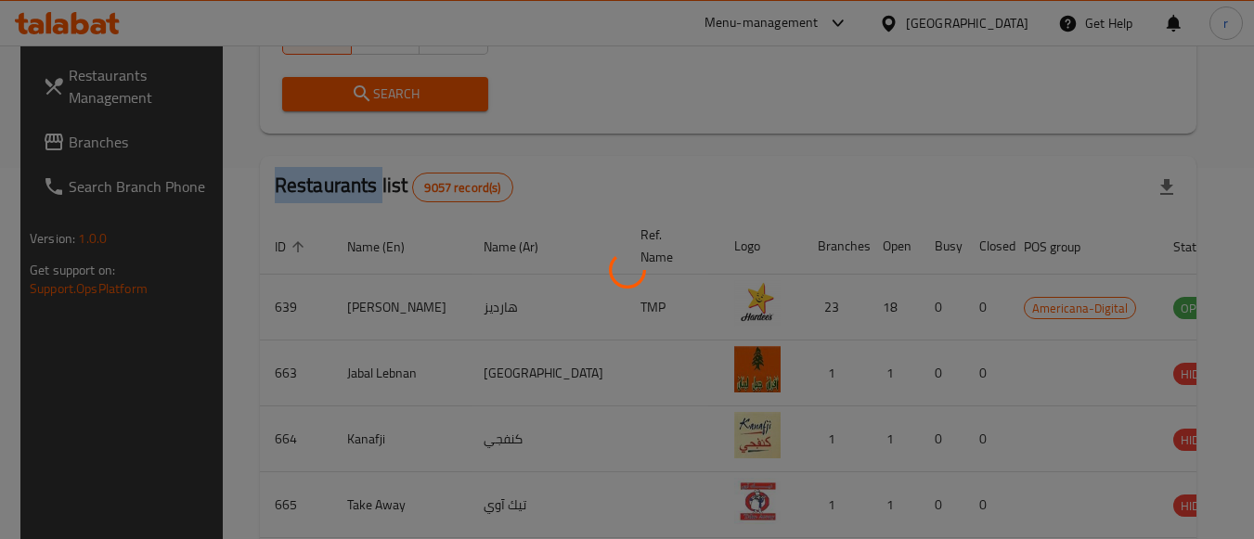
scroll to position [273, 0]
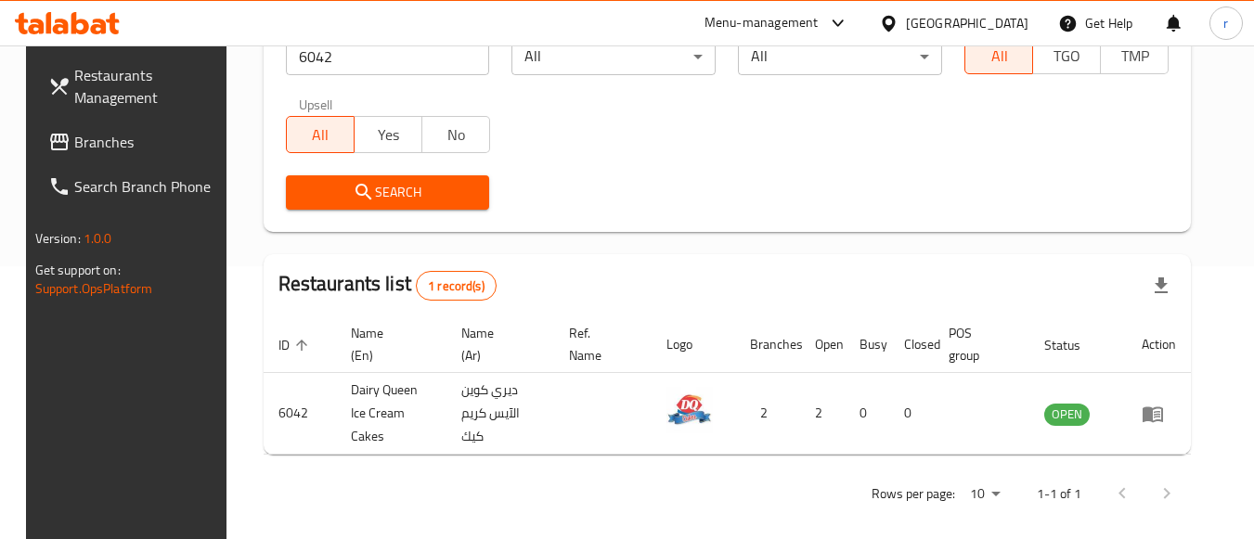
click at [1010, 24] on div "[GEOGRAPHIC_DATA]" at bounding box center [967, 23] width 122 height 20
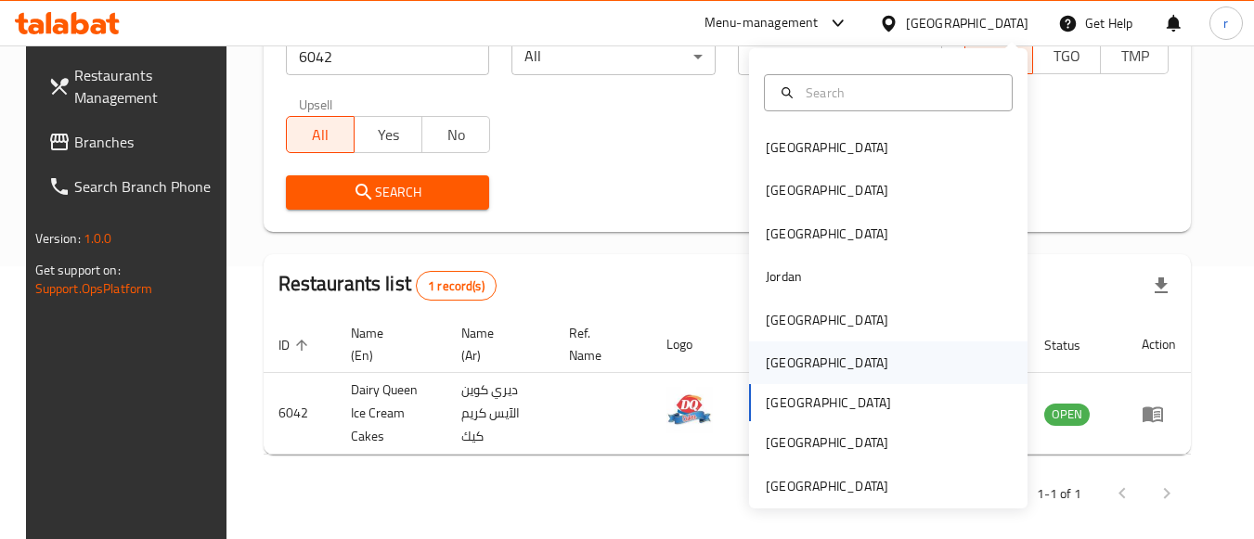
click at [783, 368] on div "[GEOGRAPHIC_DATA]" at bounding box center [827, 363] width 122 height 20
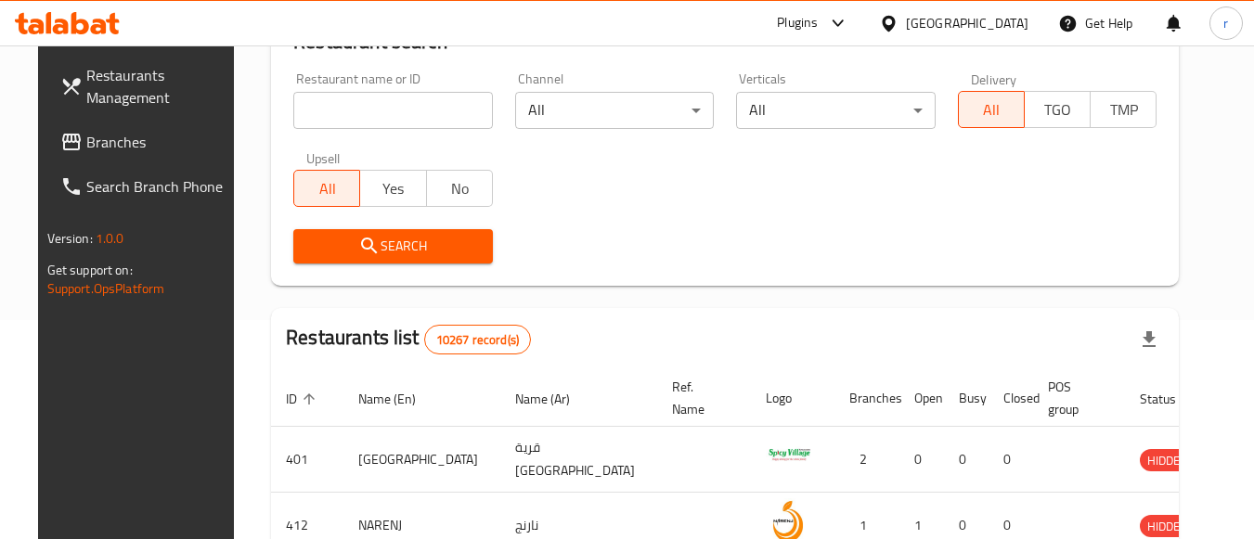
scroll to position [273, 0]
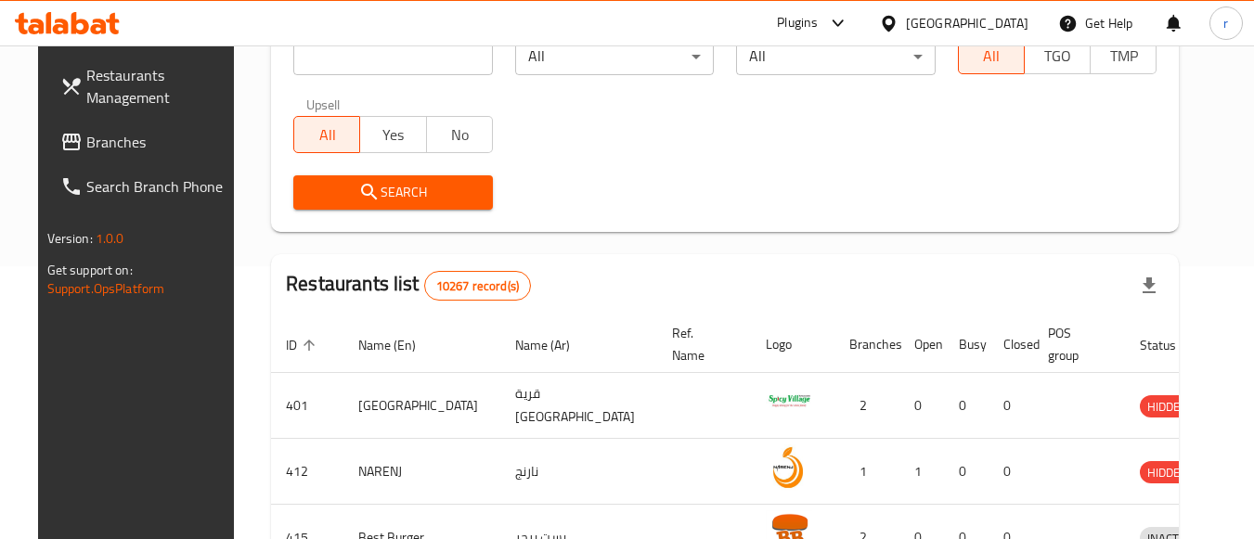
click at [117, 139] on span "Branches" at bounding box center [159, 142] width 147 height 22
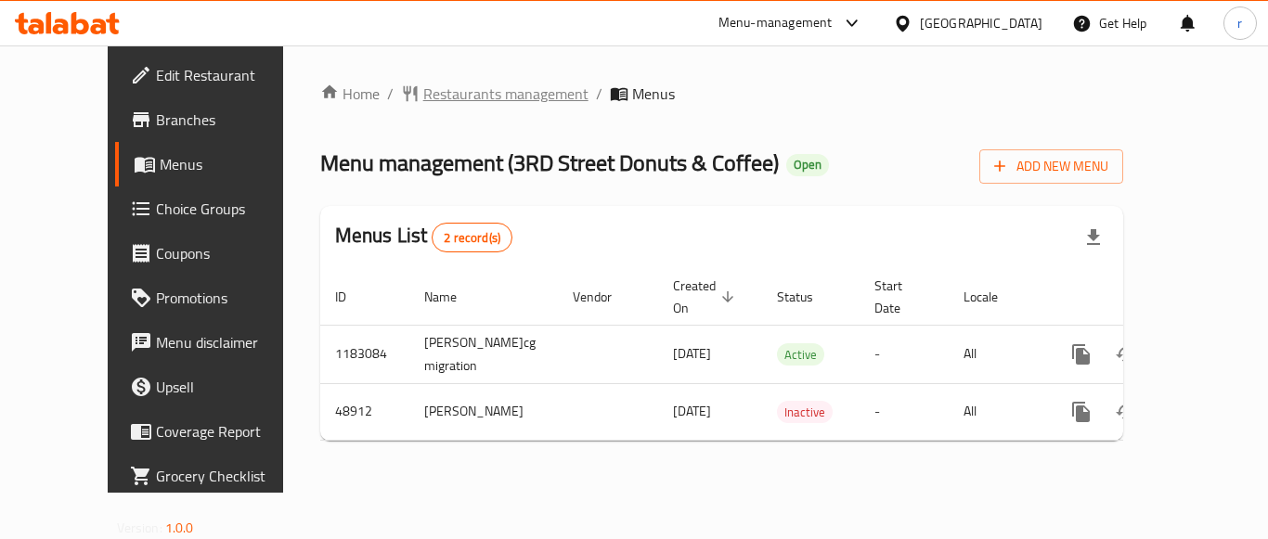
click at [423, 98] on span "Restaurants management" at bounding box center [505, 94] width 165 height 22
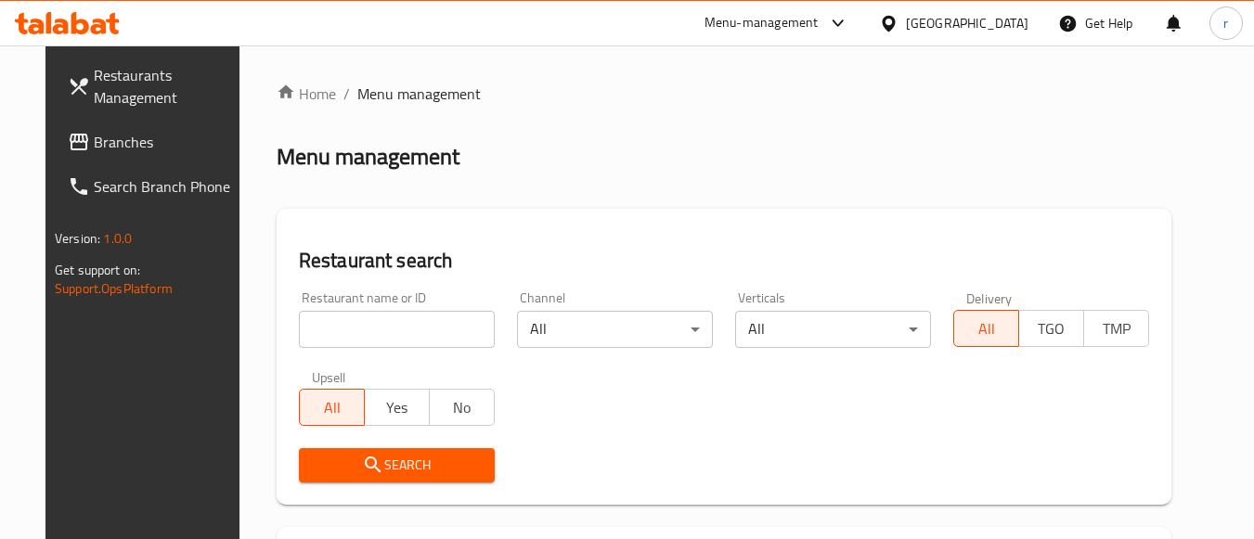
click at [429, 320] on input "search" at bounding box center [397, 329] width 196 height 37
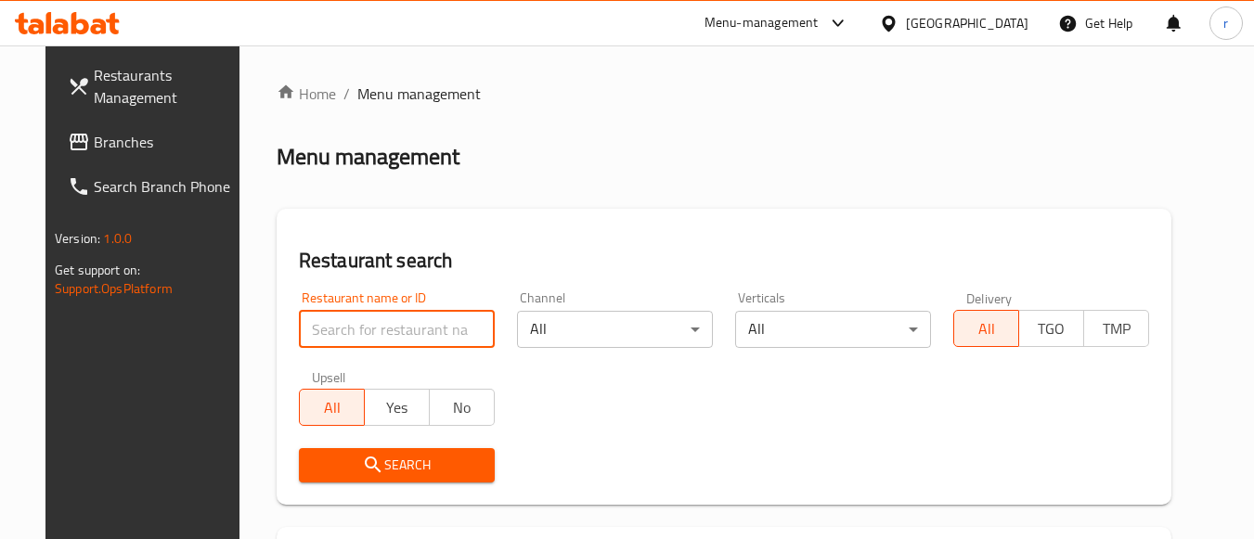
paste input "24681"
type input "24681"
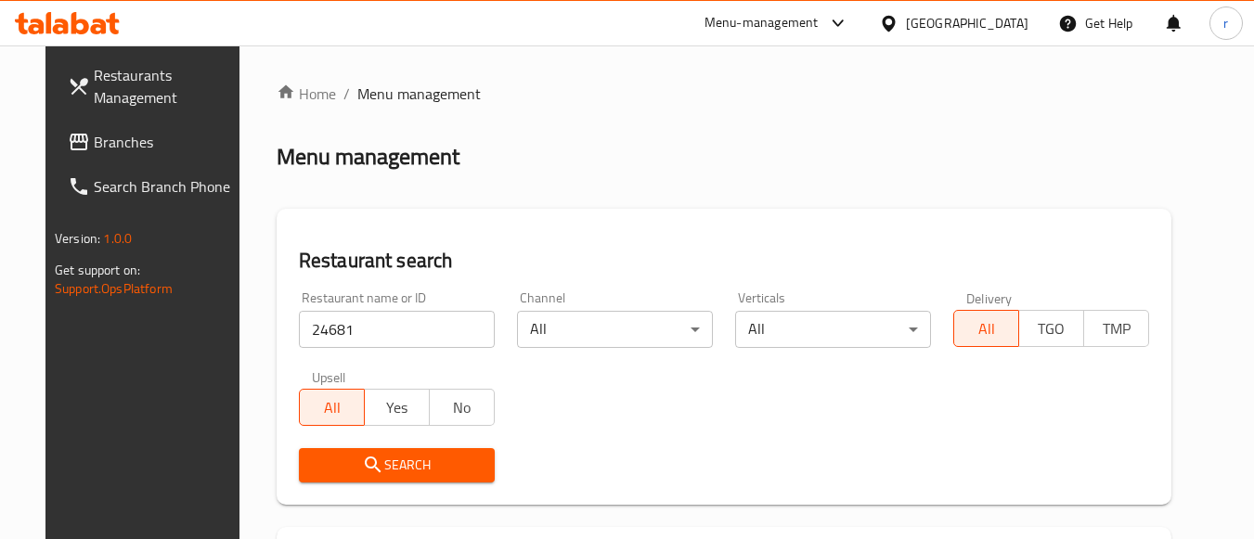
click at [368, 454] on span "Search" at bounding box center [397, 465] width 166 height 23
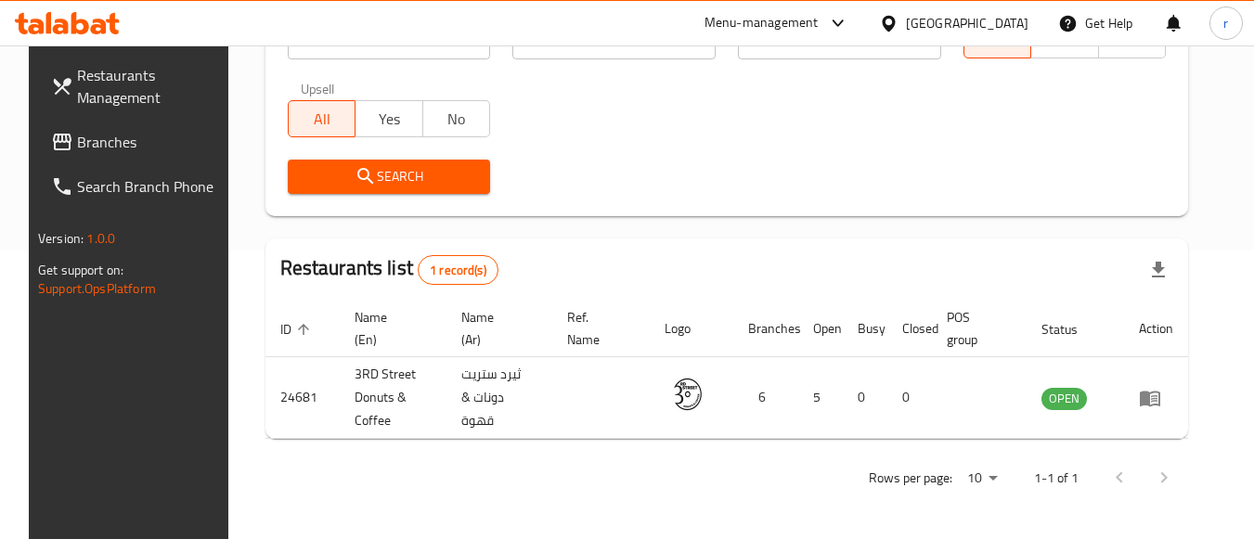
scroll to position [273, 0]
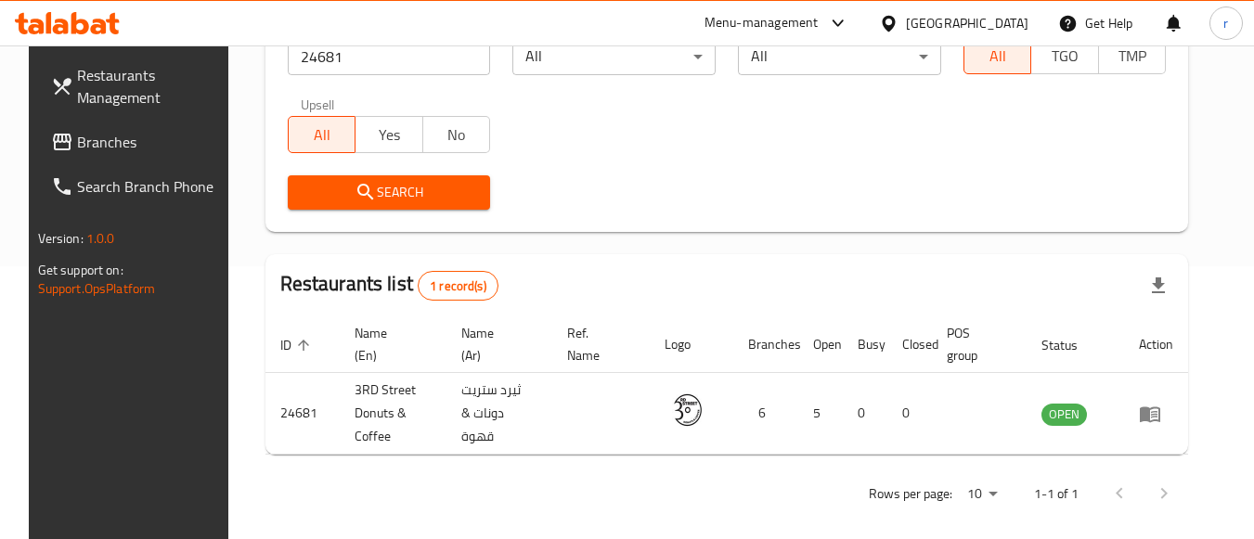
drag, startPoint x: 1034, startPoint y: 15, endPoint x: 1026, endPoint y: 22, distance: 10.5
click at [1033, 15] on div "[GEOGRAPHIC_DATA]" at bounding box center [953, 23] width 179 height 45
click at [1004, 19] on div "[GEOGRAPHIC_DATA]" at bounding box center [967, 23] width 122 height 20
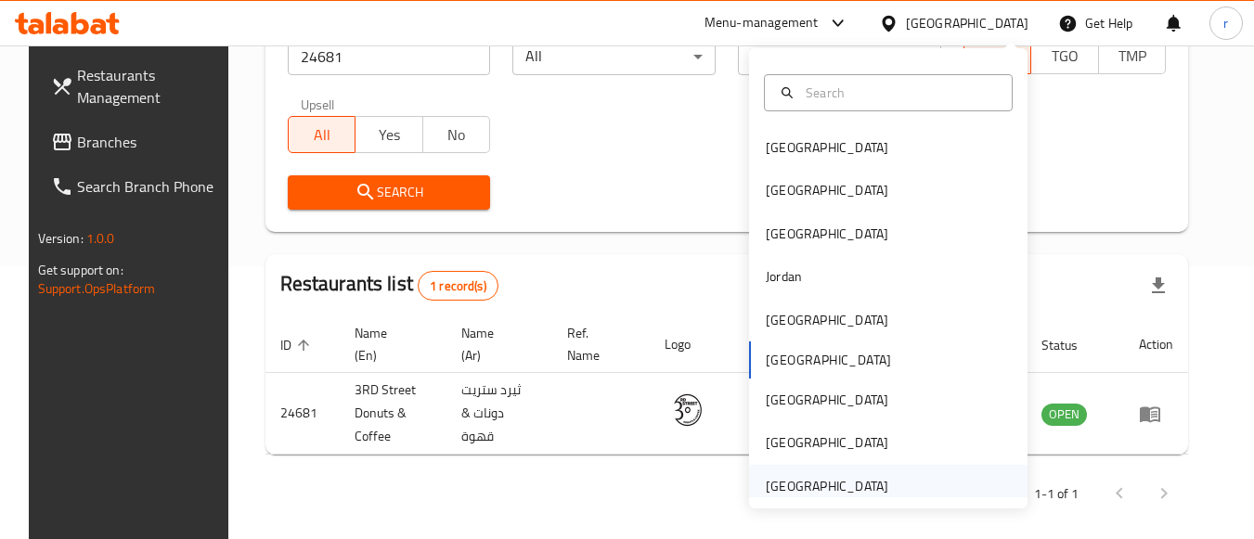
click at [850, 483] on div "[GEOGRAPHIC_DATA]" at bounding box center [827, 486] width 122 height 20
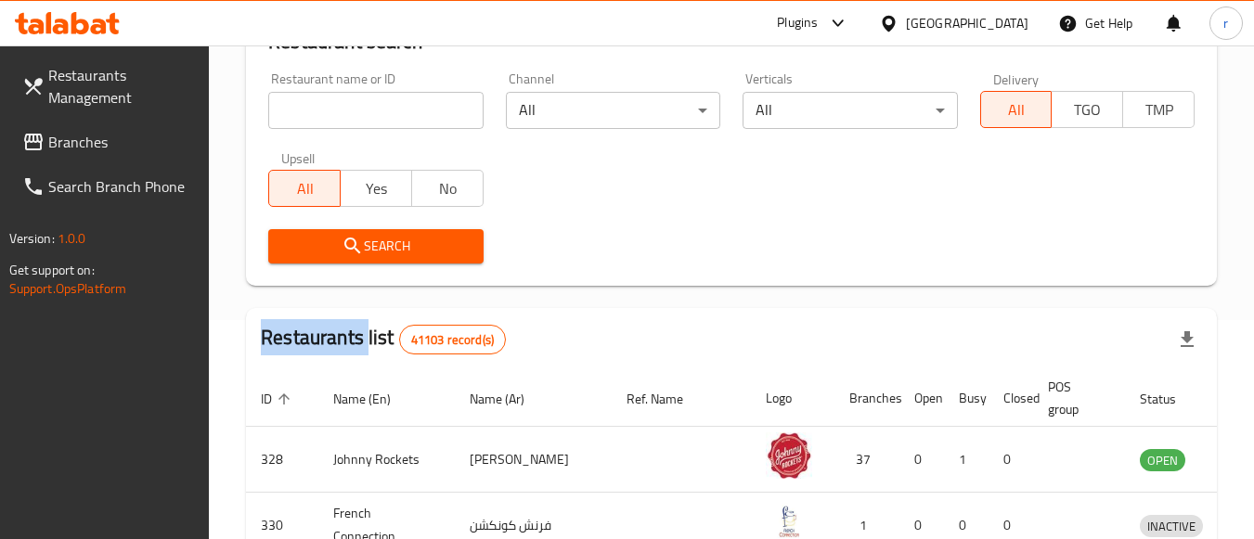
scroll to position [273, 0]
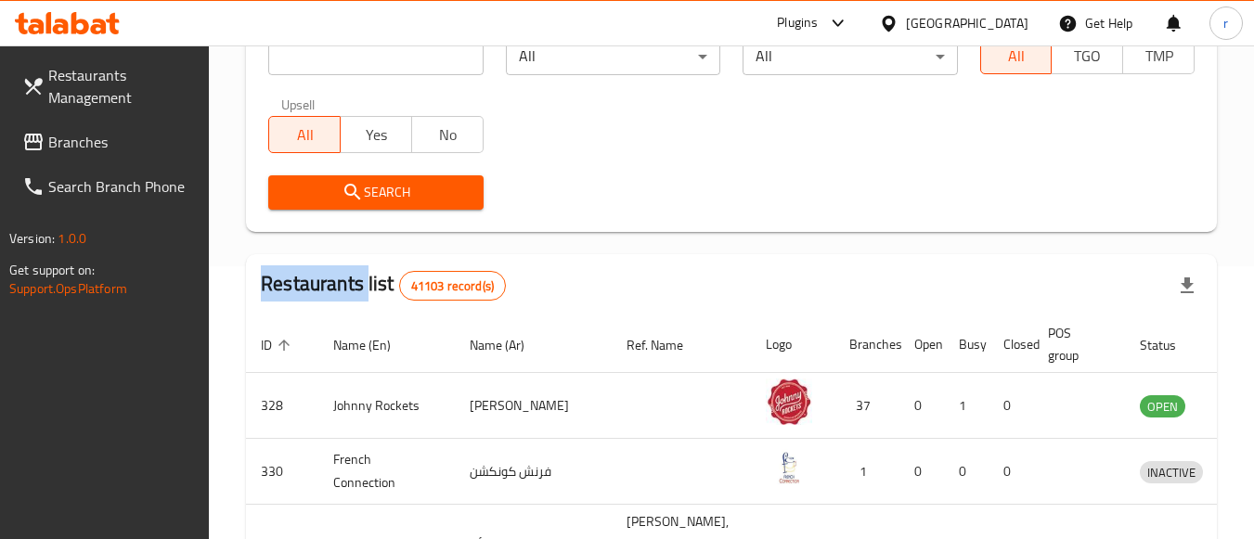
click at [105, 137] on span "Branches" at bounding box center [121, 142] width 147 height 22
drag, startPoint x: 105, startPoint y: 137, endPoint x: 64, endPoint y: 137, distance: 40.8
click at [98, 137] on span "Branches" at bounding box center [121, 142] width 147 height 22
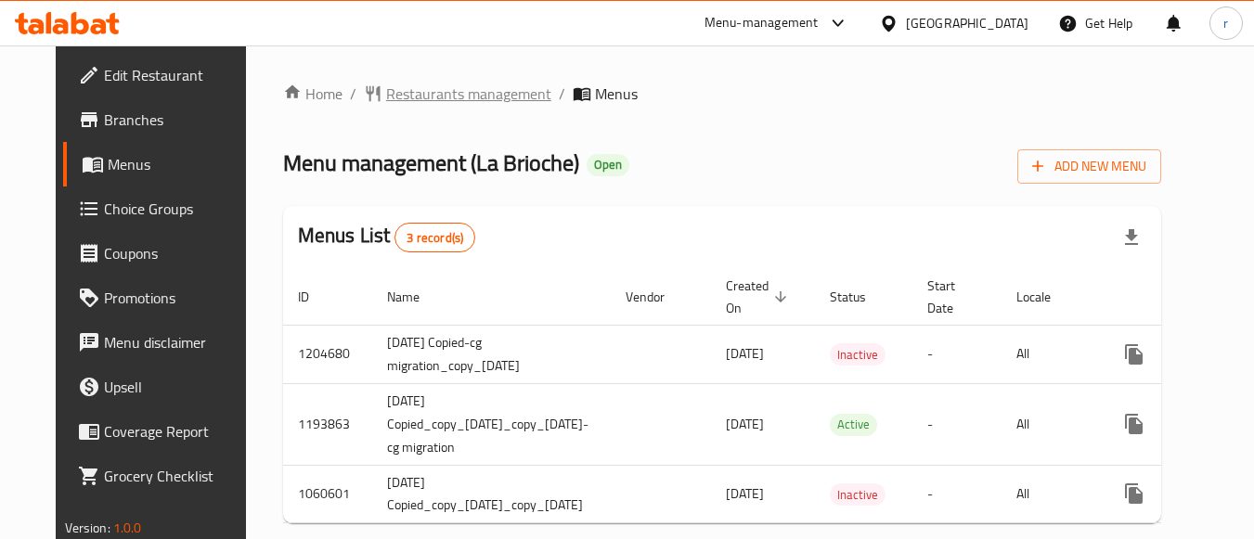
click at [386, 99] on span "Restaurants management" at bounding box center [468, 94] width 165 height 22
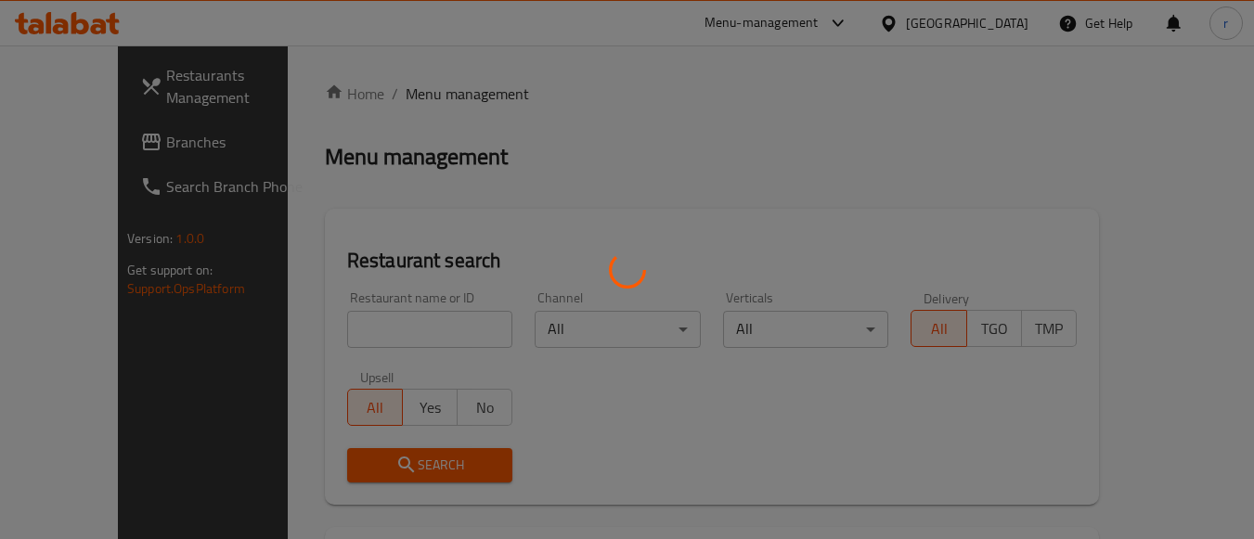
click at [423, 337] on div at bounding box center [627, 269] width 1254 height 539
click at [423, 331] on div at bounding box center [627, 269] width 1254 height 539
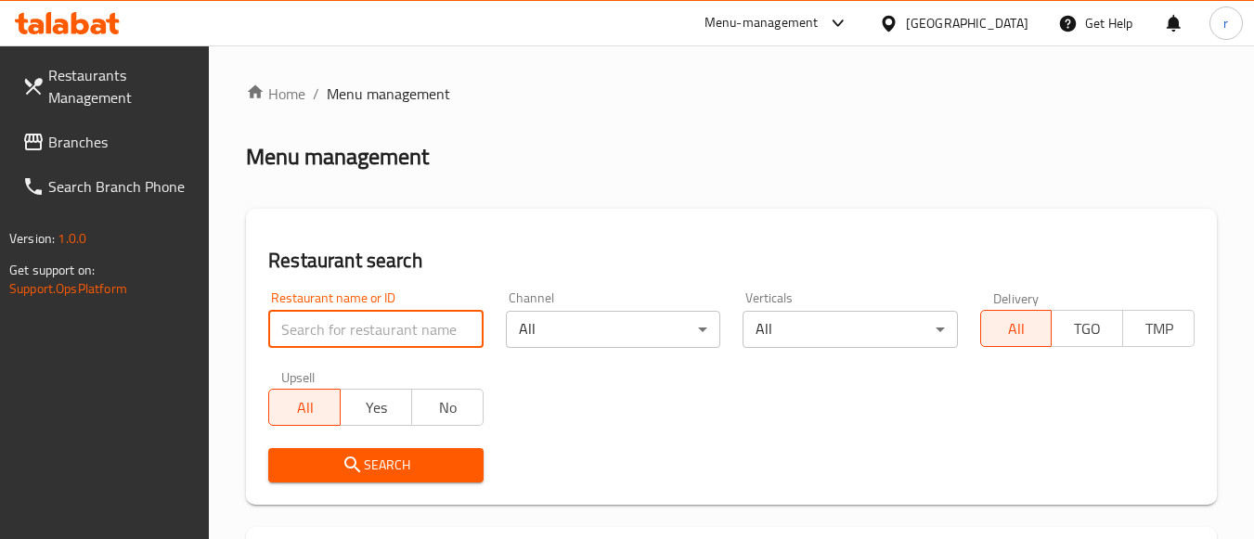
click at [425, 331] on input "search" at bounding box center [375, 329] width 214 height 37
paste input "8819"
type input "8819"
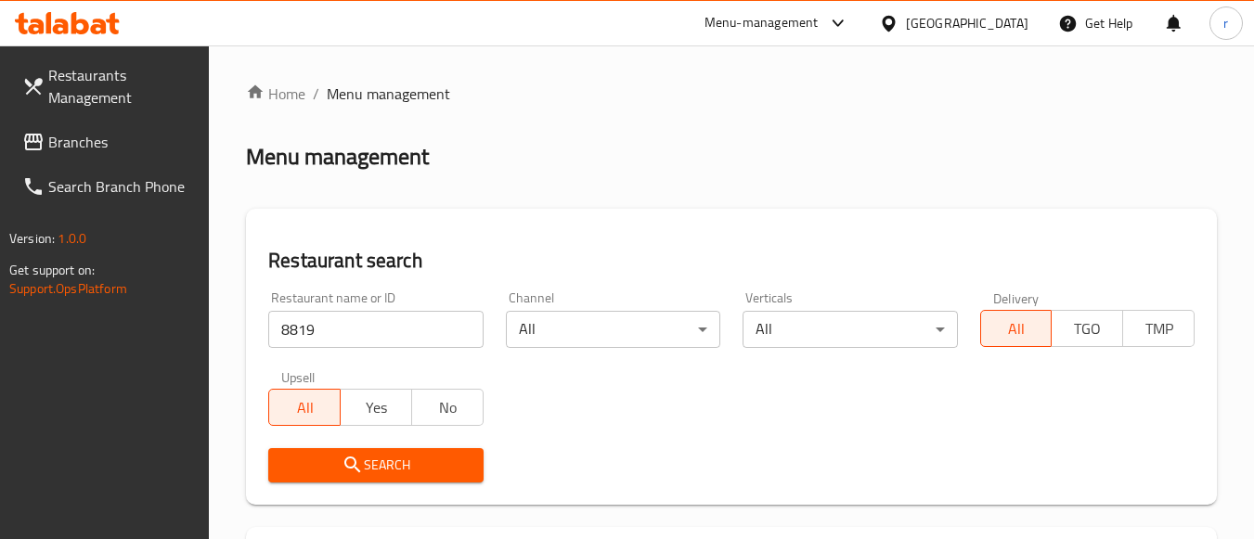
click at [361, 454] on icon "submit" at bounding box center [352, 465] width 22 height 22
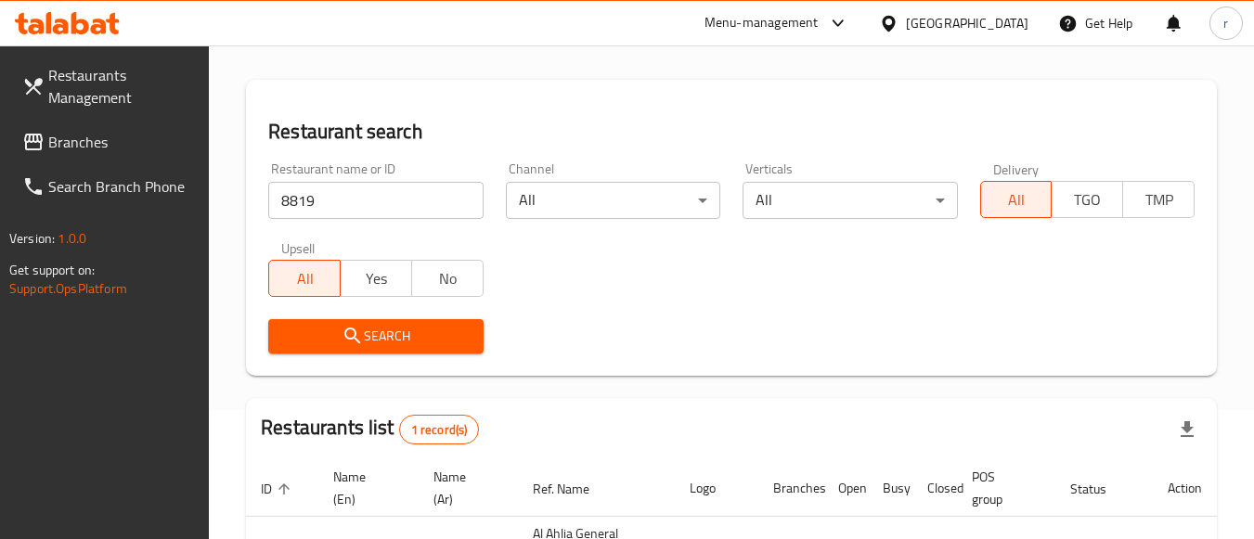
scroll to position [289, 0]
